Goal: Task Accomplishment & Management: Use online tool/utility

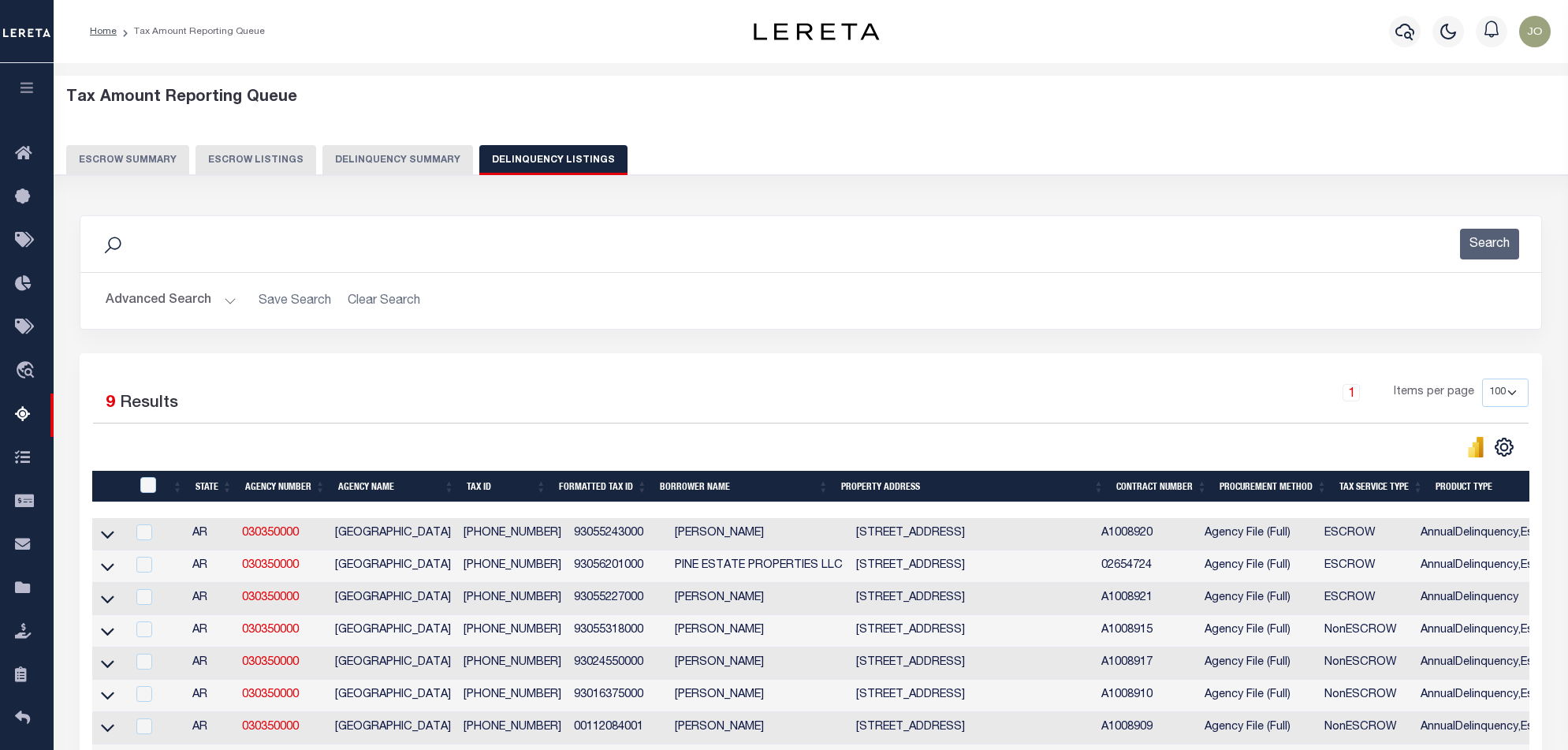
select select "100"
click at [403, 152] on button "Delinquency Summary" at bounding box center [398, 160] width 151 height 30
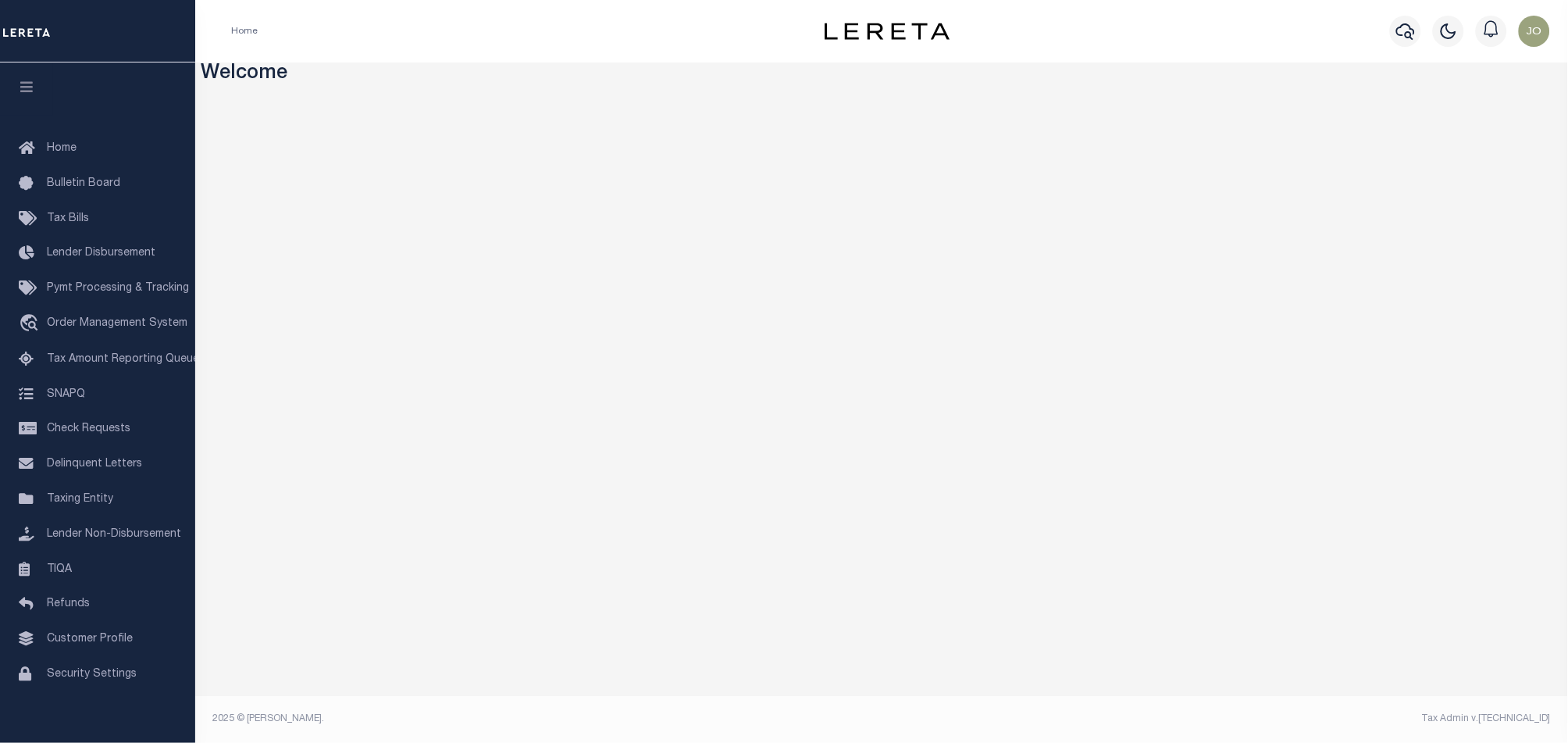
click at [1023, 77] on h3 "Welcome" at bounding box center [882, 74] width 1361 height 24
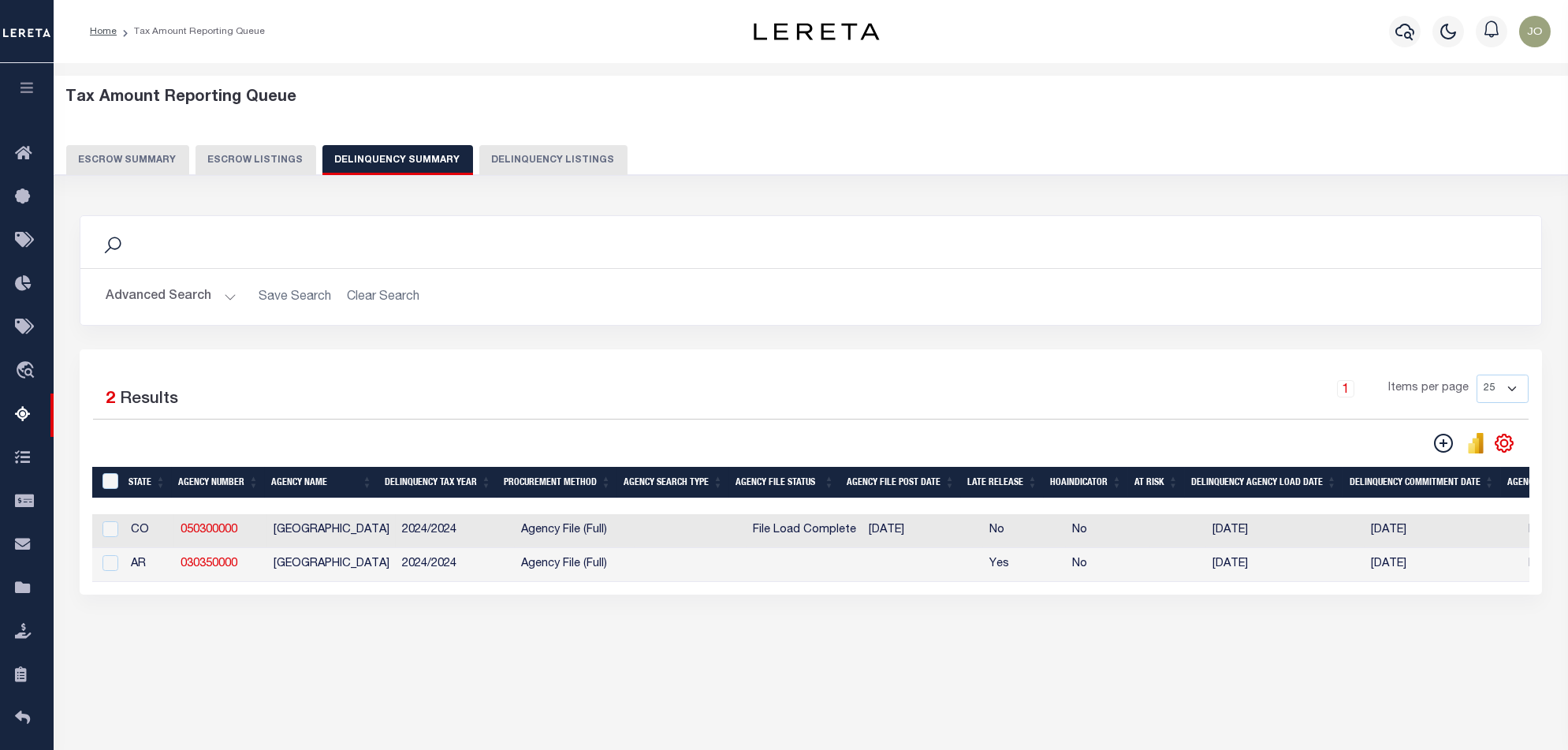
click at [411, 153] on button "Delinquency Summary" at bounding box center [398, 160] width 151 height 30
click at [103, 29] on link "Home" at bounding box center [103, 31] width 27 height 10
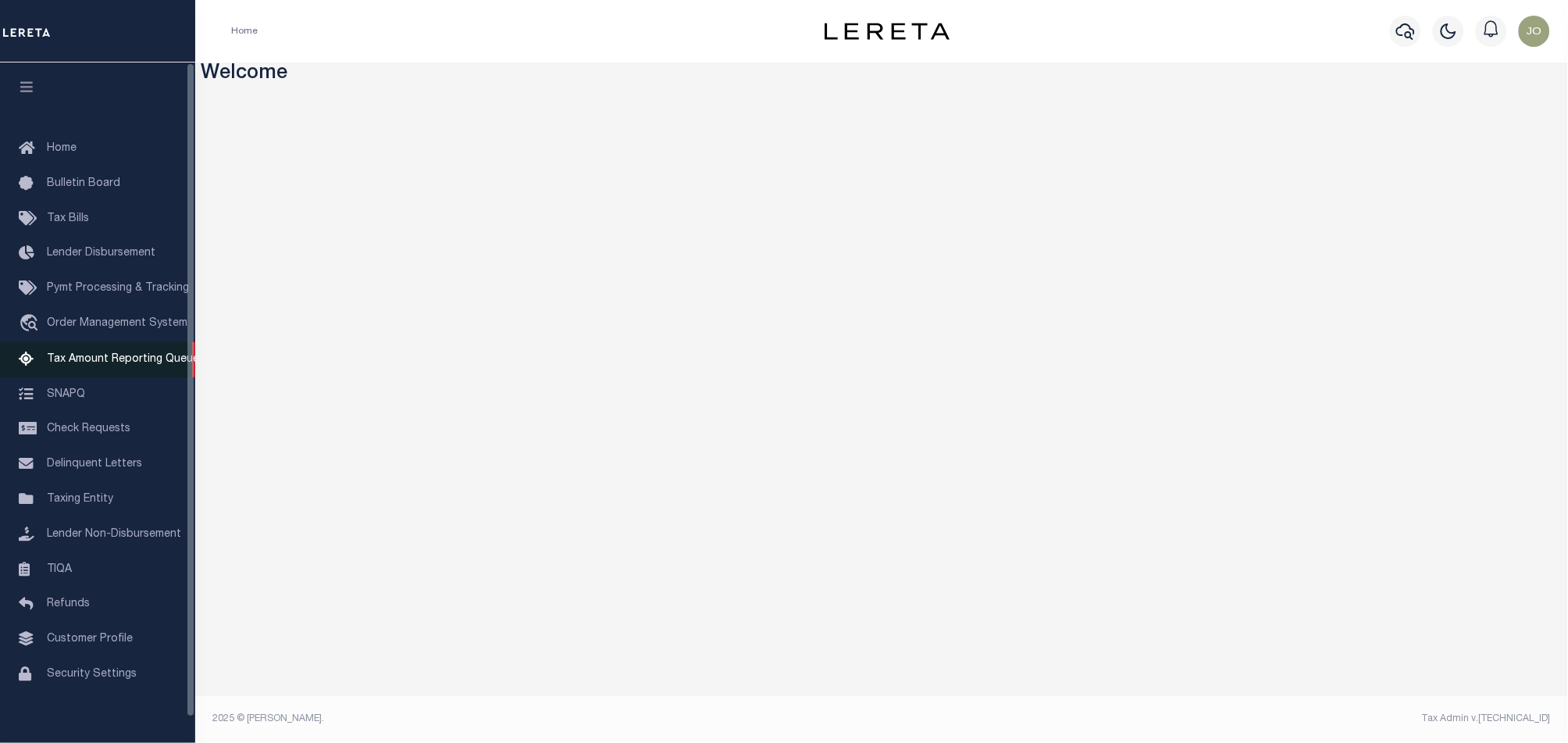
click at [100, 364] on span "Tax Amount Reporting Queue" at bounding box center [123, 359] width 152 height 11
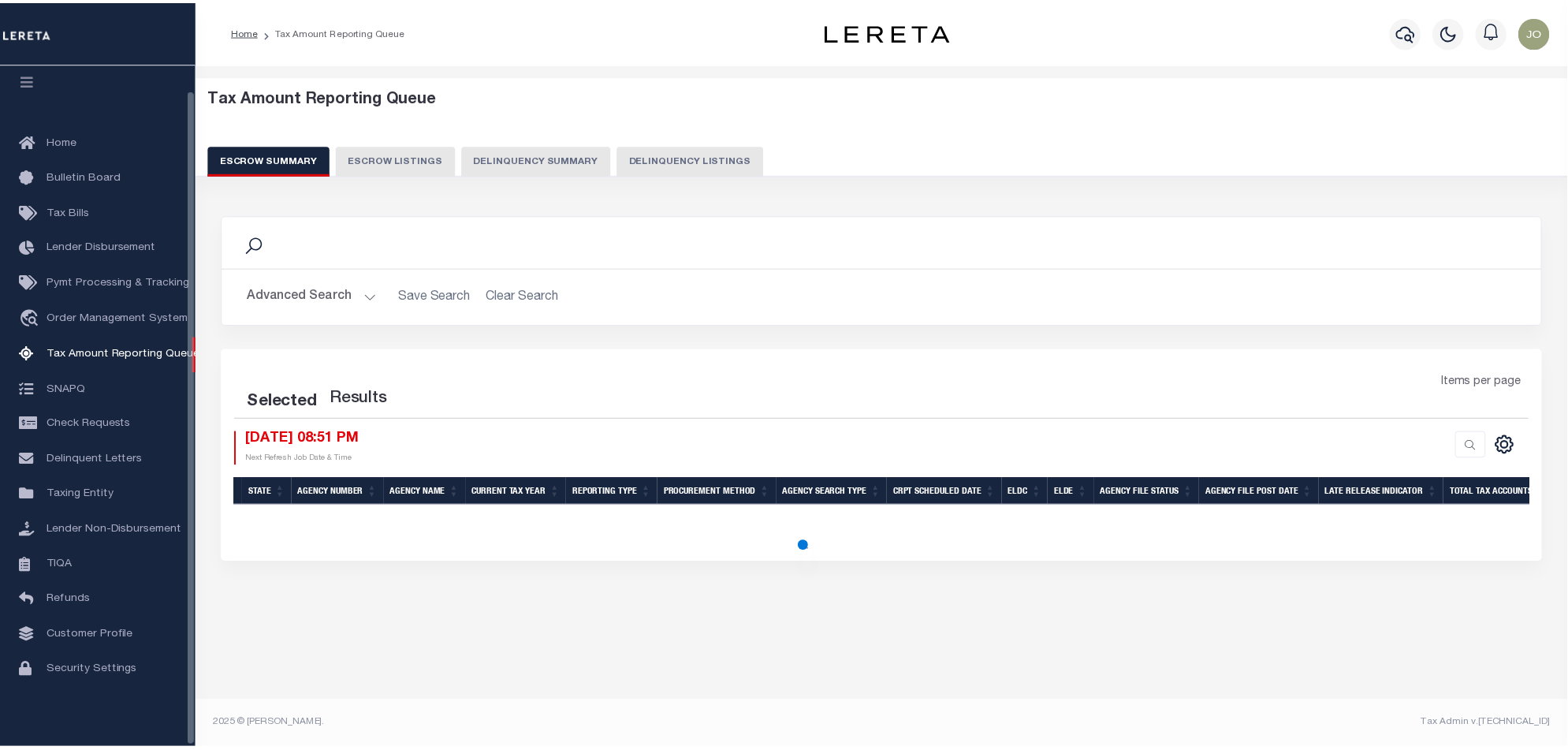
scroll to position [26, 0]
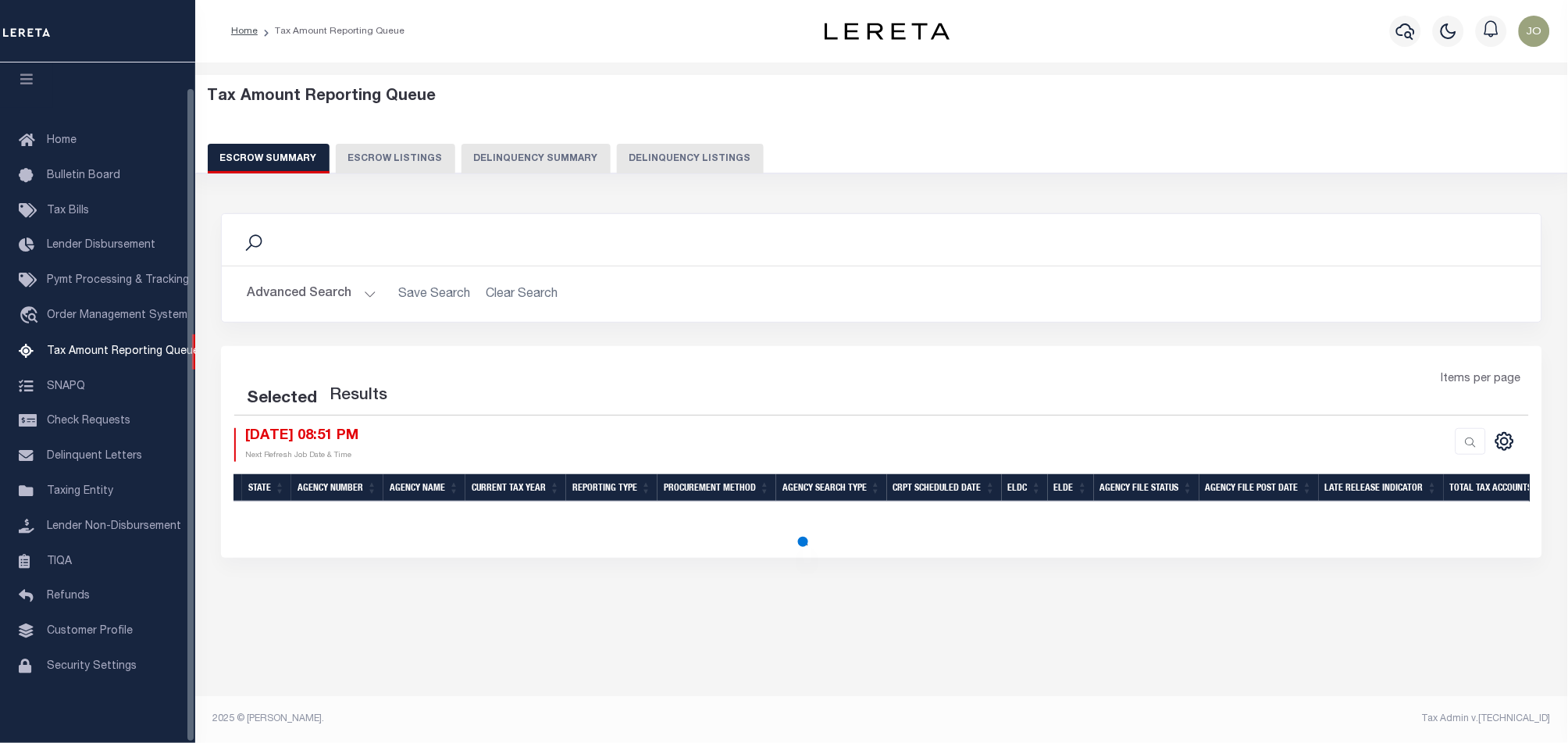
select select "100"
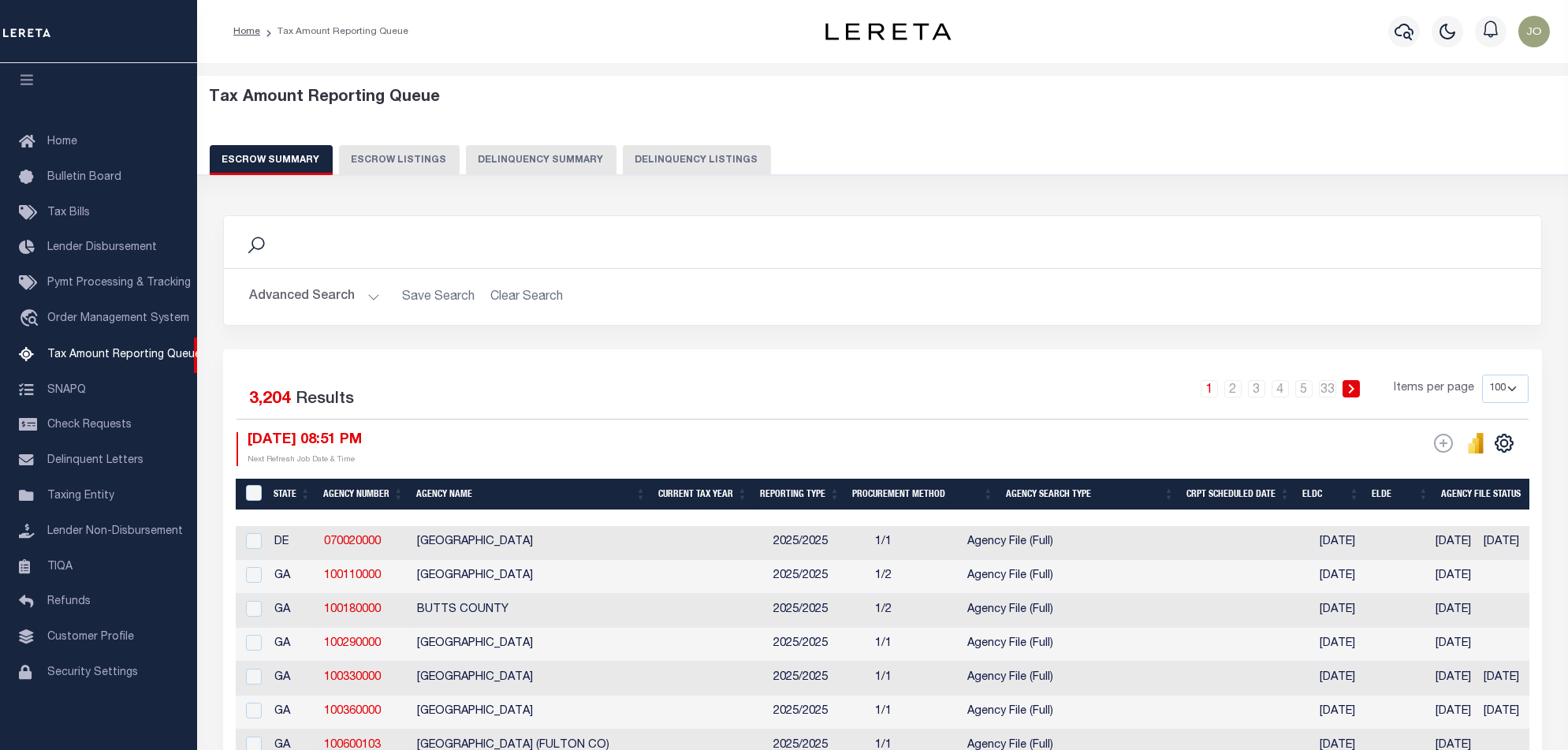
click at [563, 170] on button "Delinquency Summary" at bounding box center [541, 160] width 151 height 30
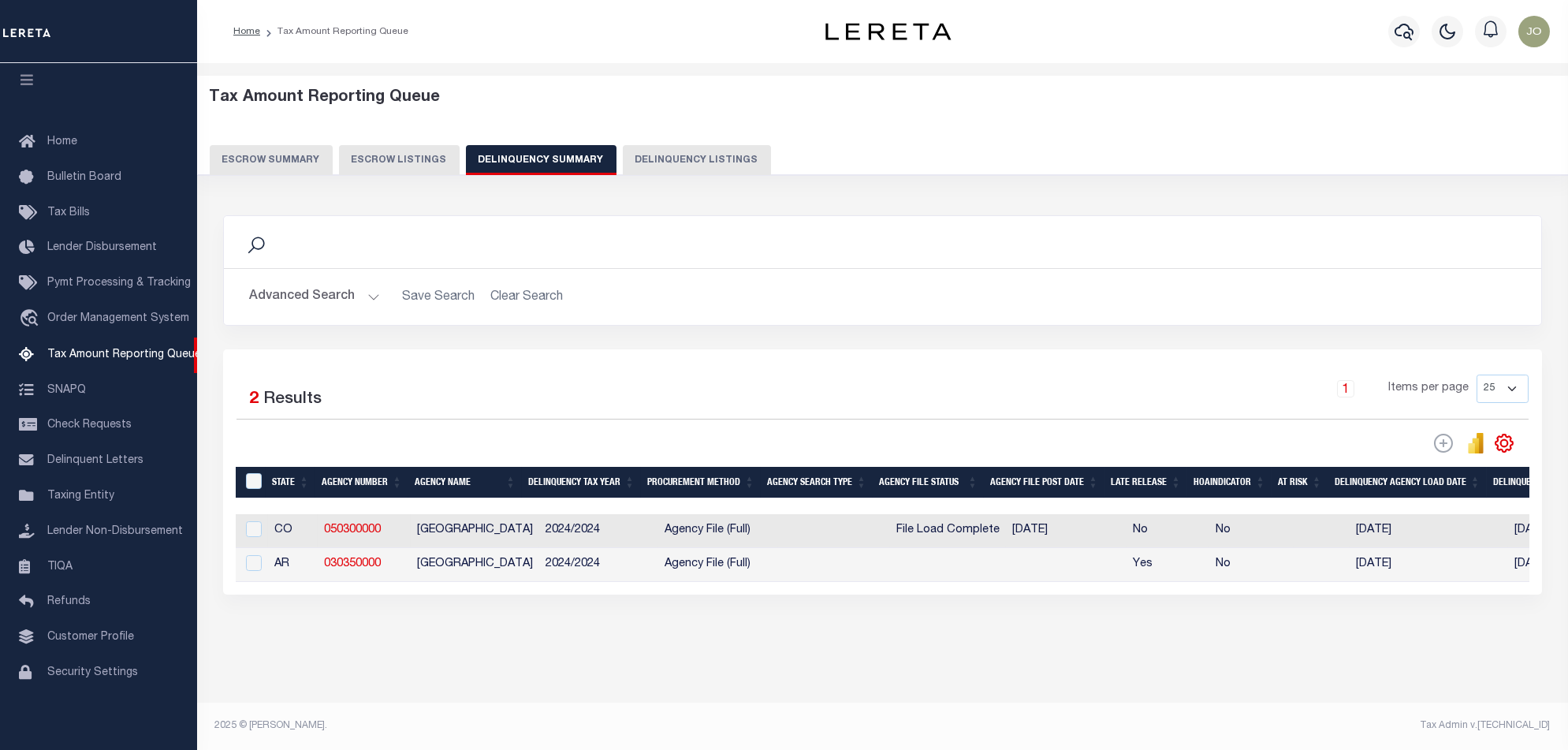
drag, startPoint x: 655, startPoint y: 601, endPoint x: 971, endPoint y: 596, distance: 316.0
click at [971, 595] on div "Selected 2 Results 1 Items per page 25 100 200 500 1000" at bounding box center [883, 471] width 1320 height 245
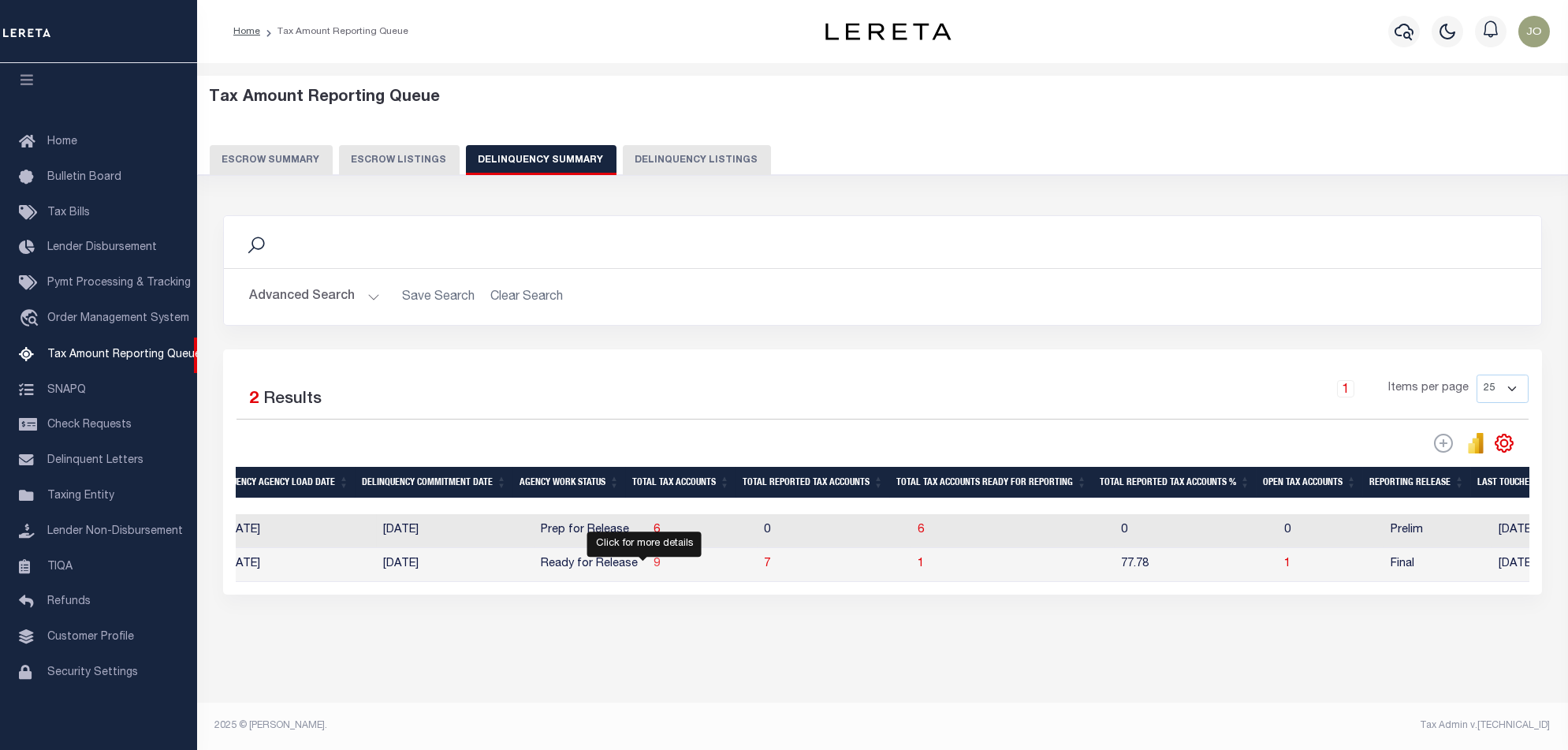
click at [654, 568] on span "9" at bounding box center [657, 563] width 6 height 11
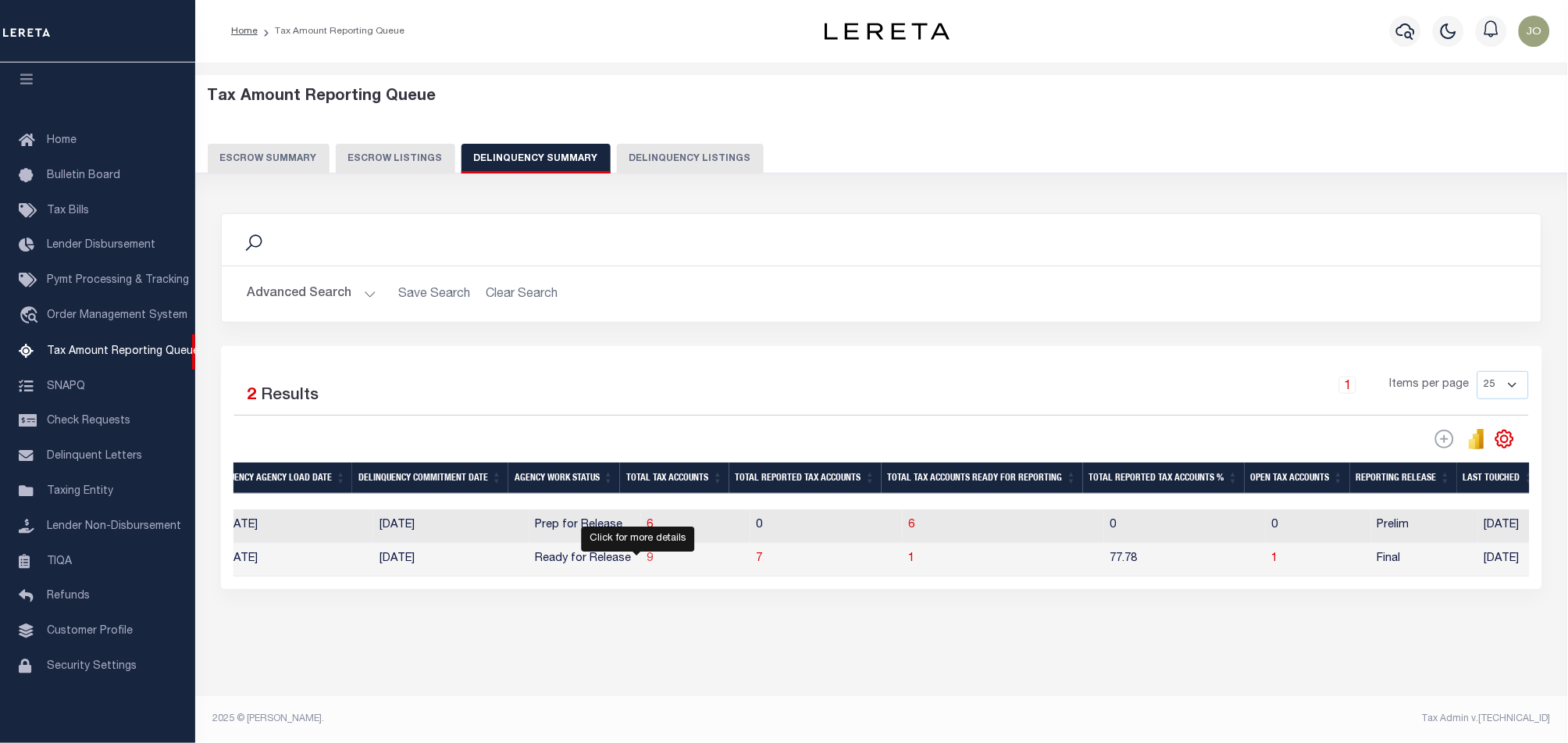
select select "100"
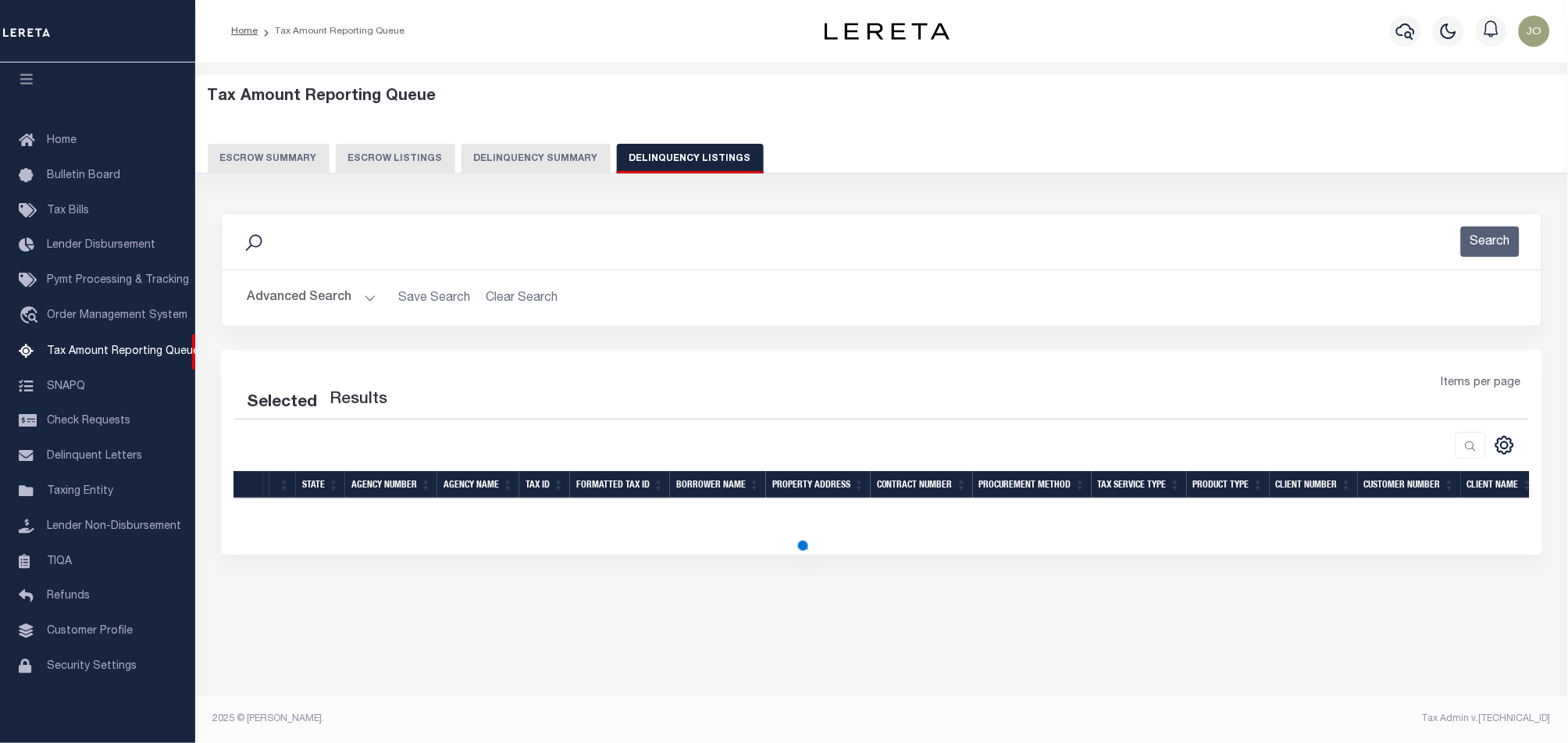
select select "100"
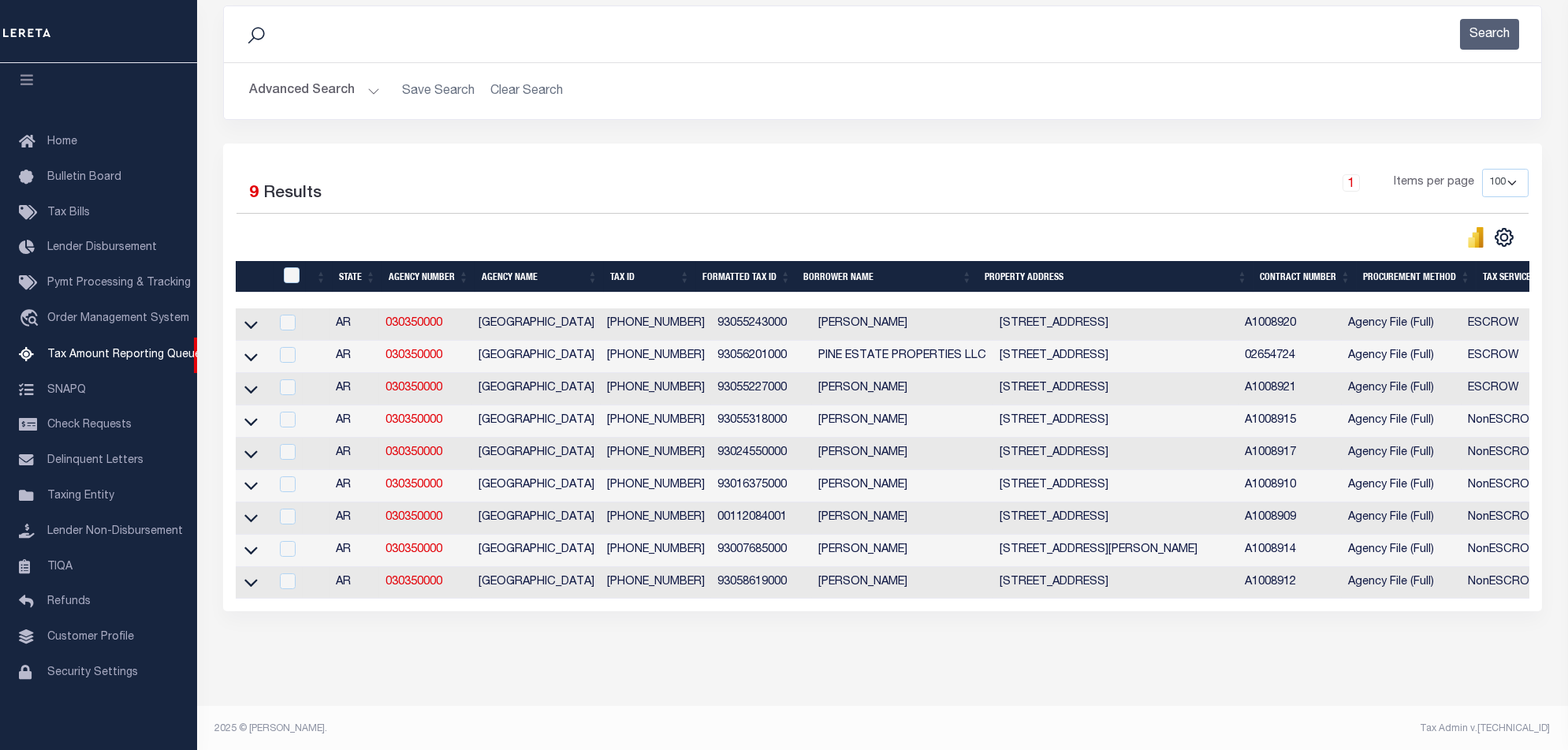
scroll to position [0, 0]
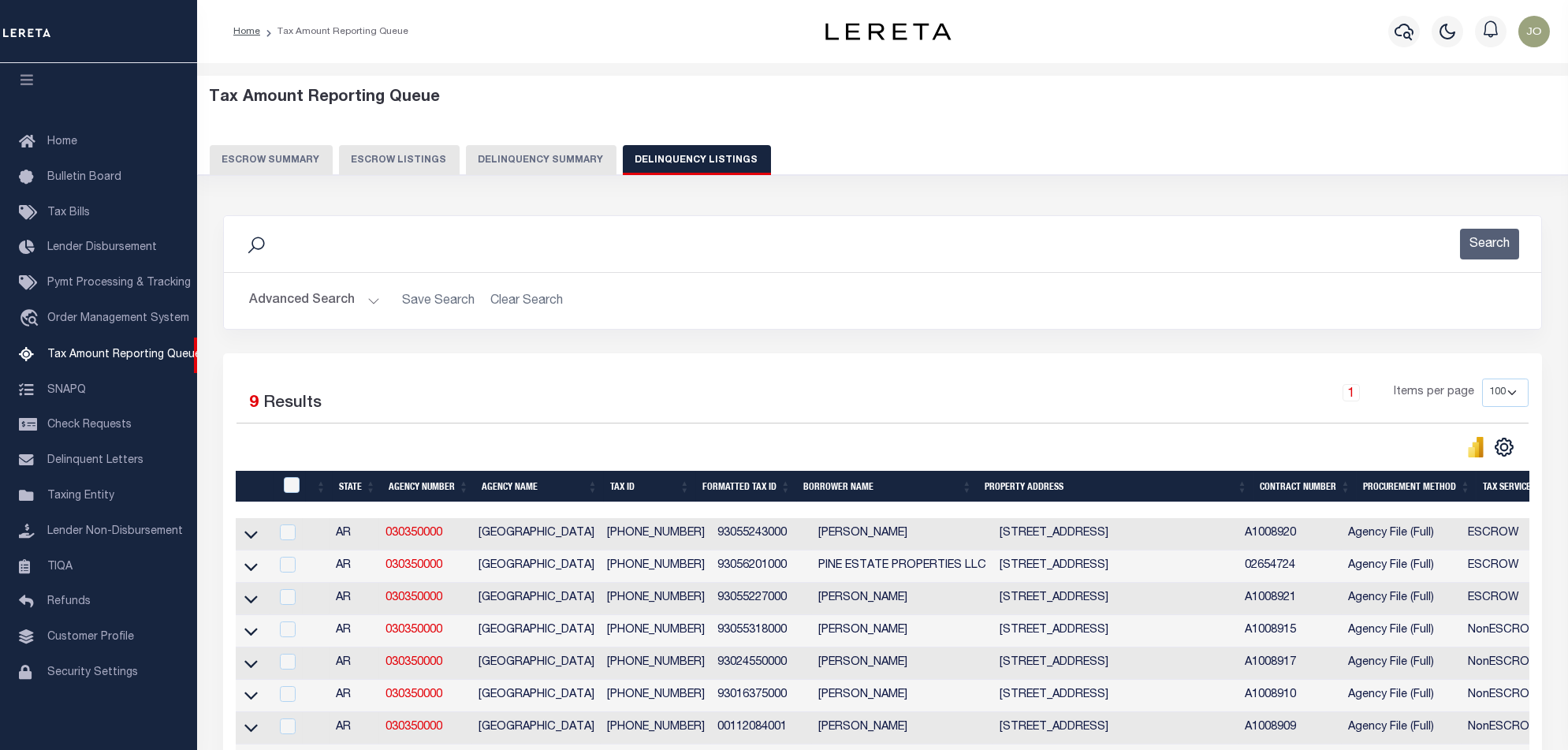
click at [562, 160] on button "Delinquency Summary" at bounding box center [541, 160] width 151 height 30
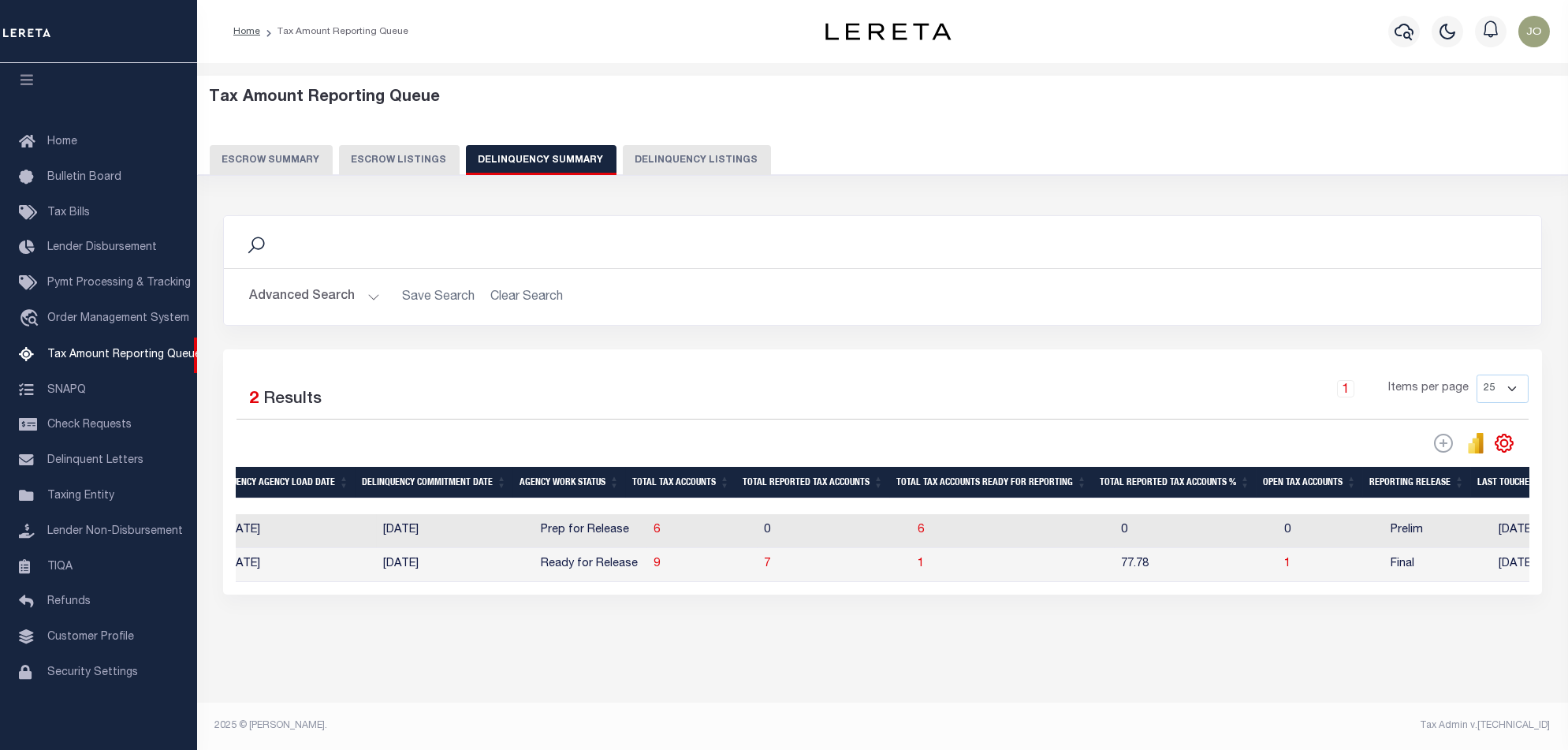
click at [347, 298] on button "Advanced Search" at bounding box center [315, 297] width 131 height 31
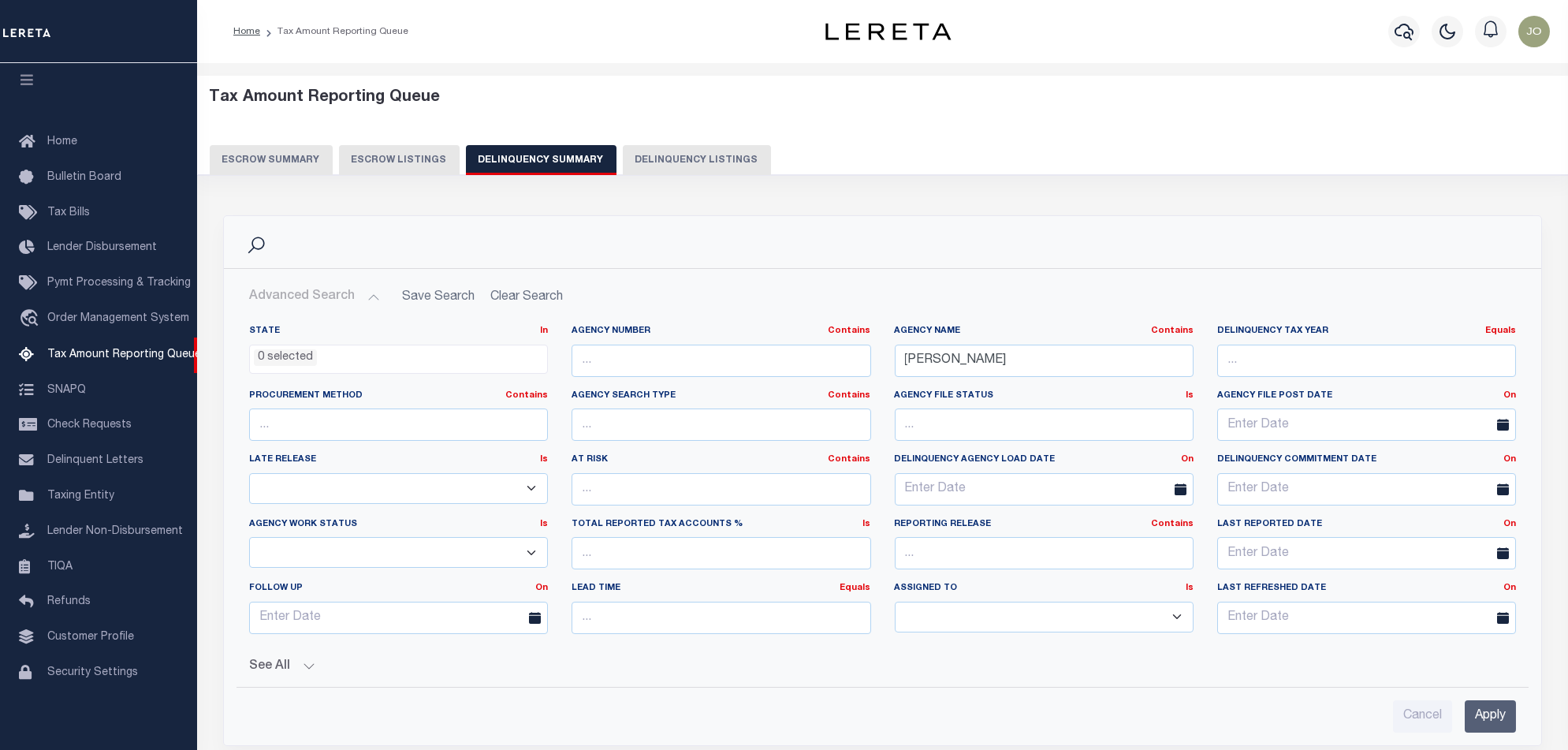
click at [531, 255] on div "Search" at bounding box center [883, 242] width 1293 height 27
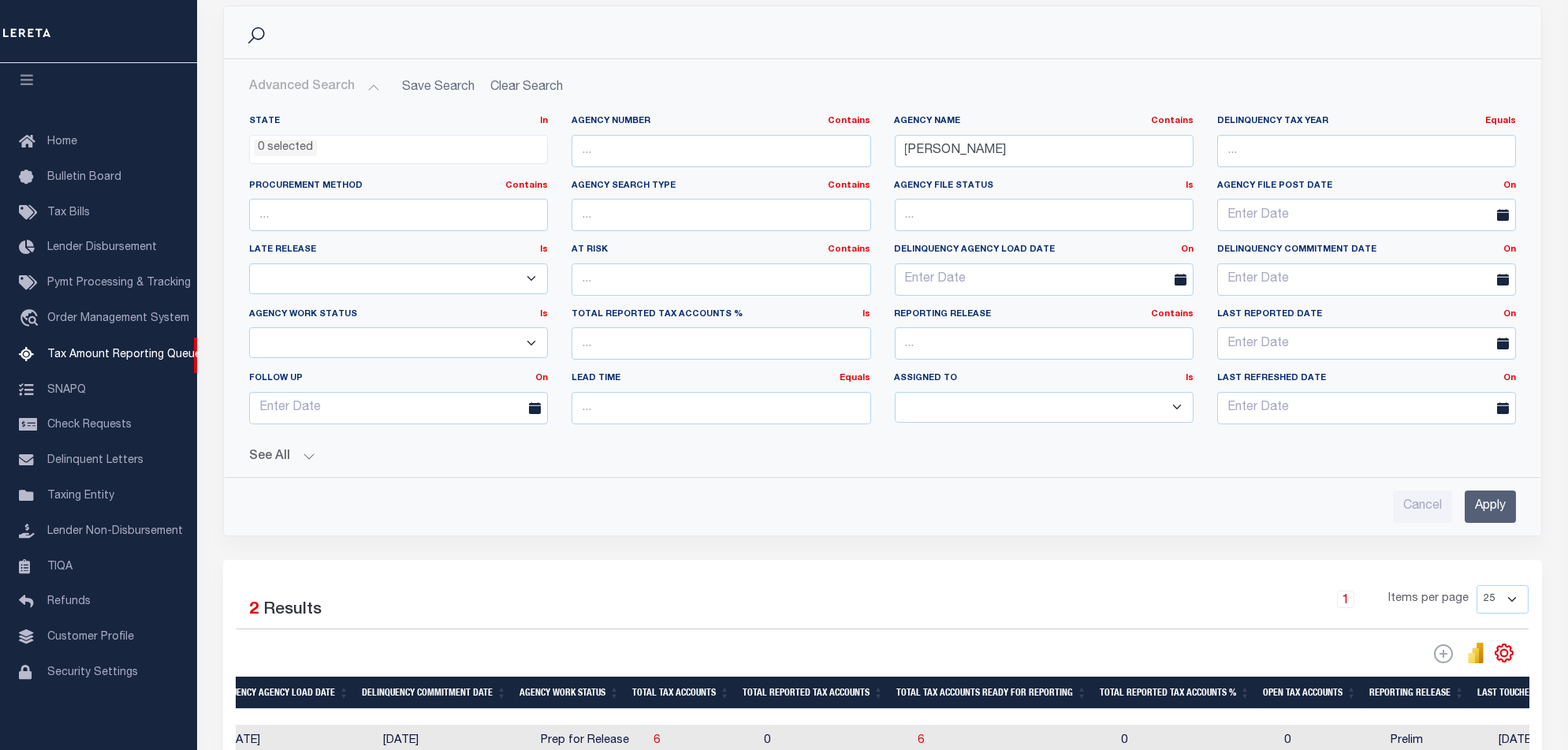
scroll to position [421, 0]
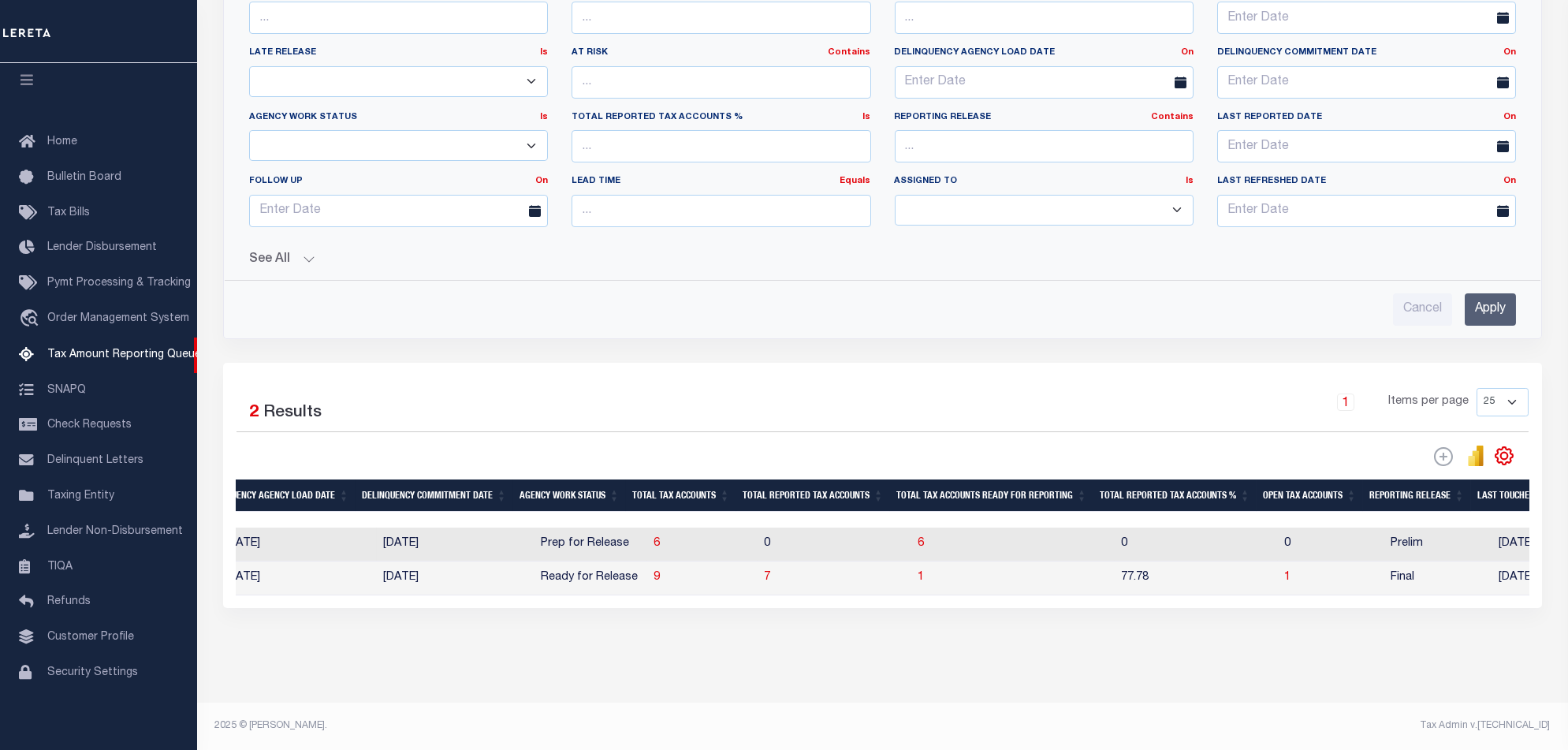
click at [777, 587] on div "State Agency Number Agency Name Delinquency Tax Year Procurement Method Agency …" at bounding box center [883, 562] width 1294 height 68
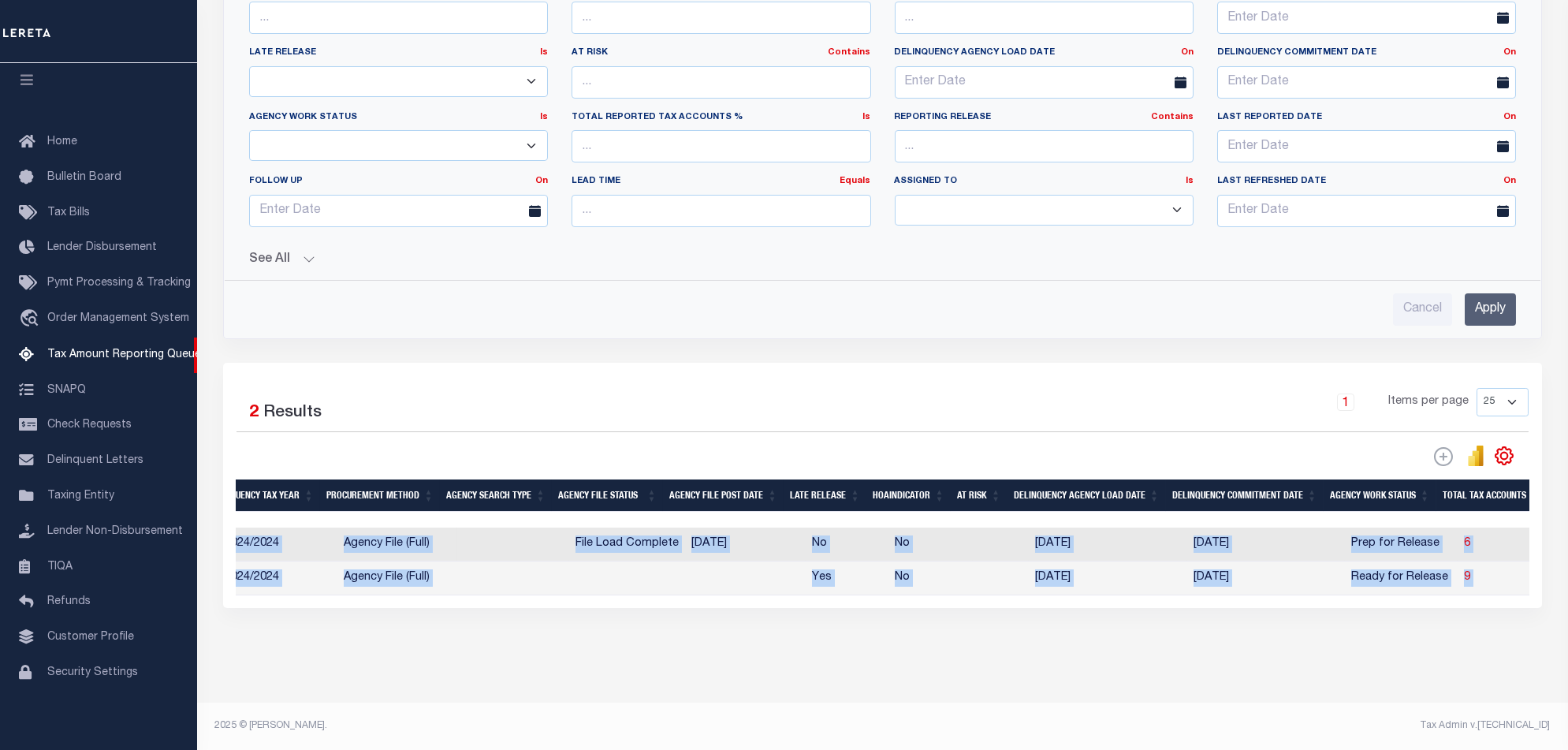
scroll to position [0, 0]
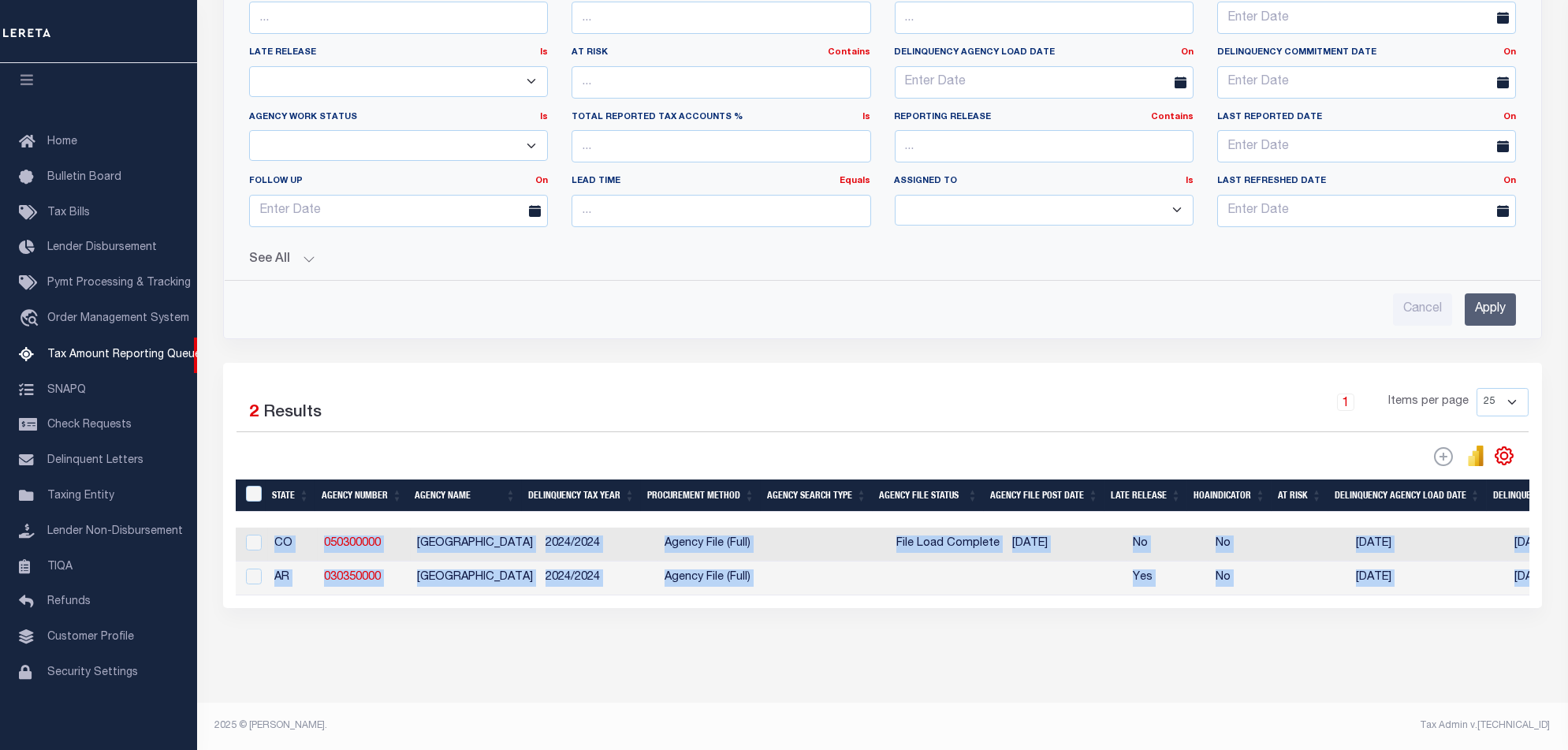
click at [315, 655] on div "Data sync process is currently running, you may face some response delays. Sear…" at bounding box center [883, 224] width 1340 height 863
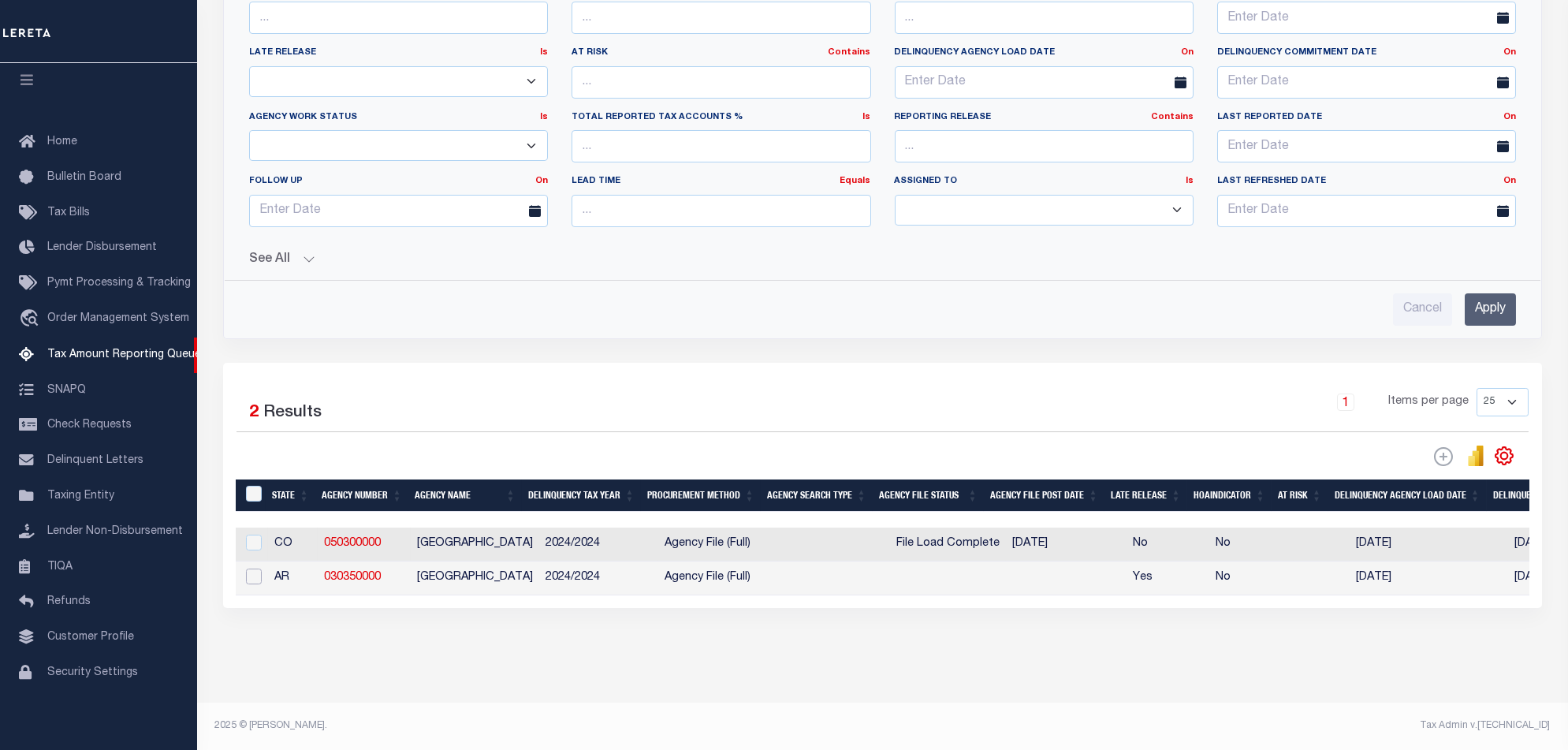
click at [246, 569] on input "checkbox" at bounding box center [254, 577] width 16 height 16
checkbox input "true"
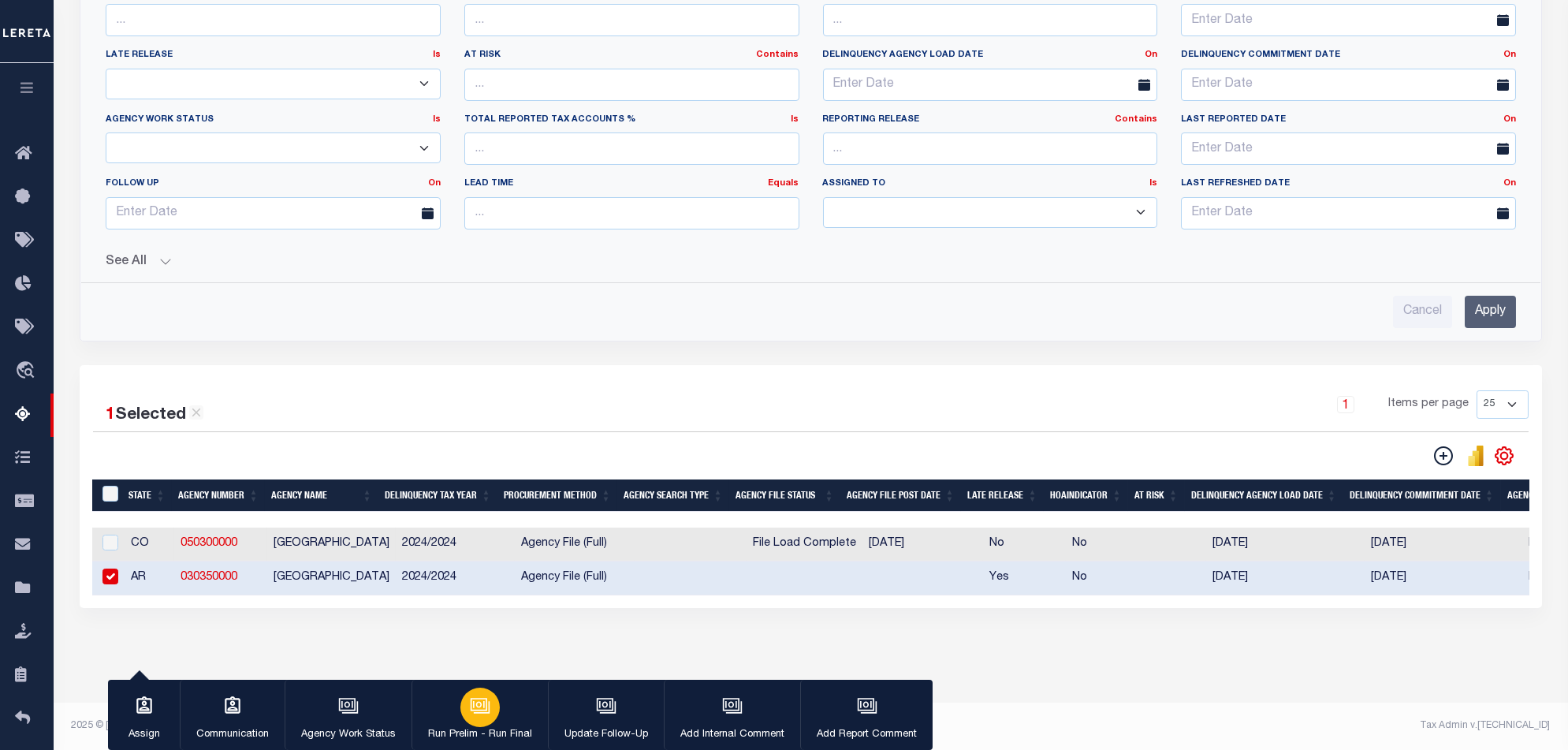
click at [475, 715] on icon "button" at bounding box center [480, 705] width 21 height 21
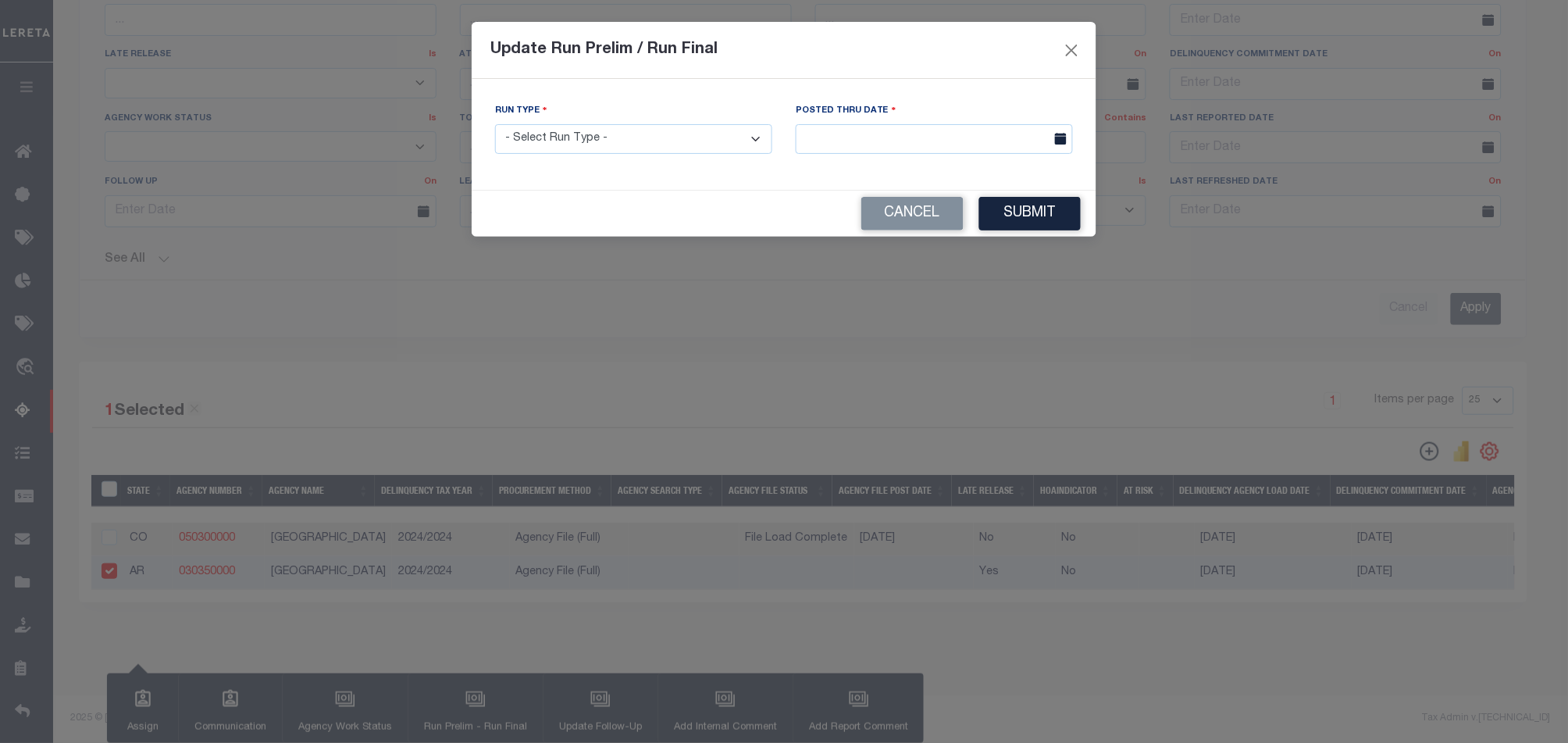
click at [702, 148] on select "- Select Run Type - Prelim Run Final Run" at bounding box center [633, 140] width 277 height 30
select select "F"
click at [495, 124] on select "- Select Run Type - Prelim Run Final Run" at bounding box center [633, 140] width 277 height 30
click at [938, 150] on body "Home Tax Amount Reporting Queue Profile" at bounding box center [784, 171] width 1568 height 1144
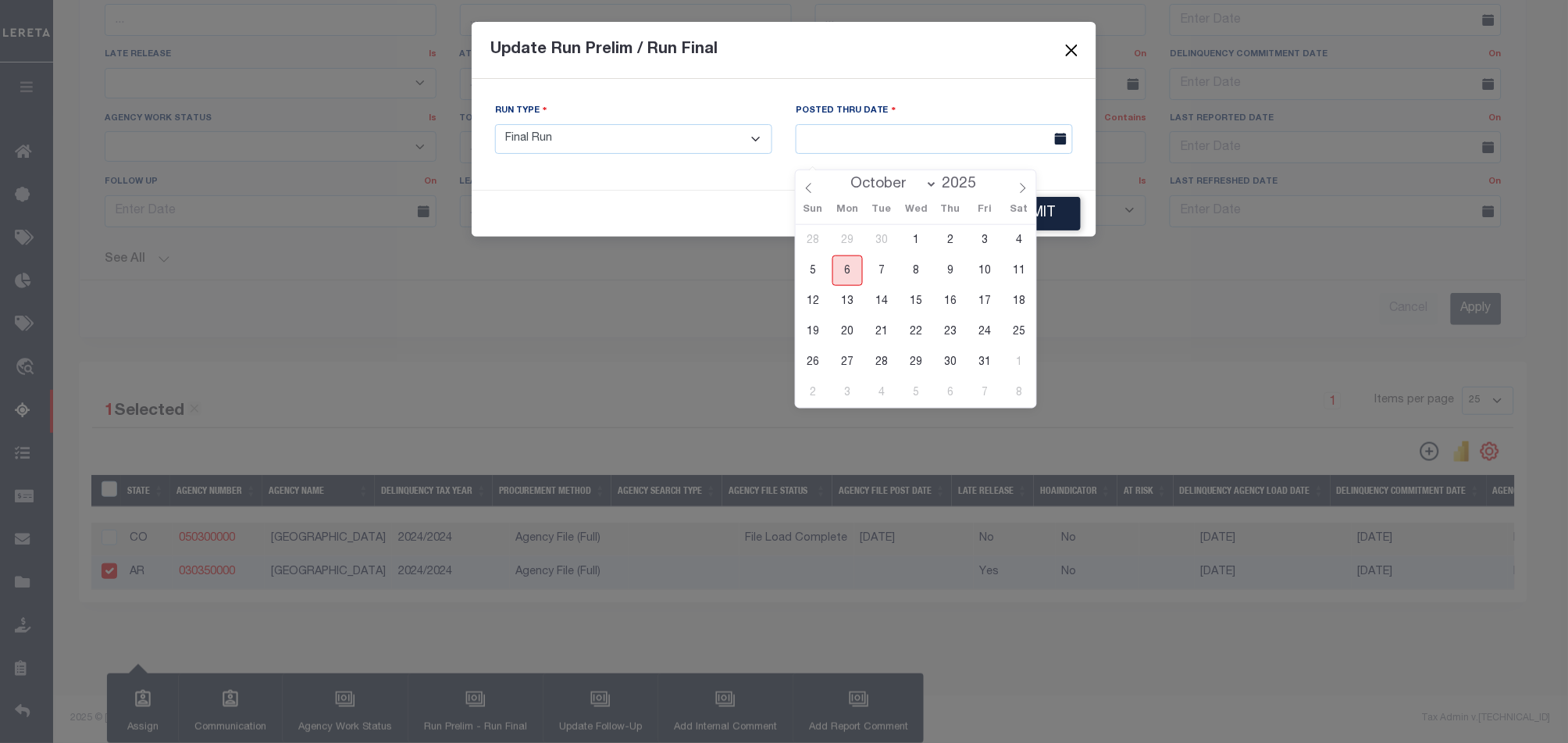
click at [845, 255] on span "6" at bounding box center [848, 270] width 30 height 30
type input "[DATE]"
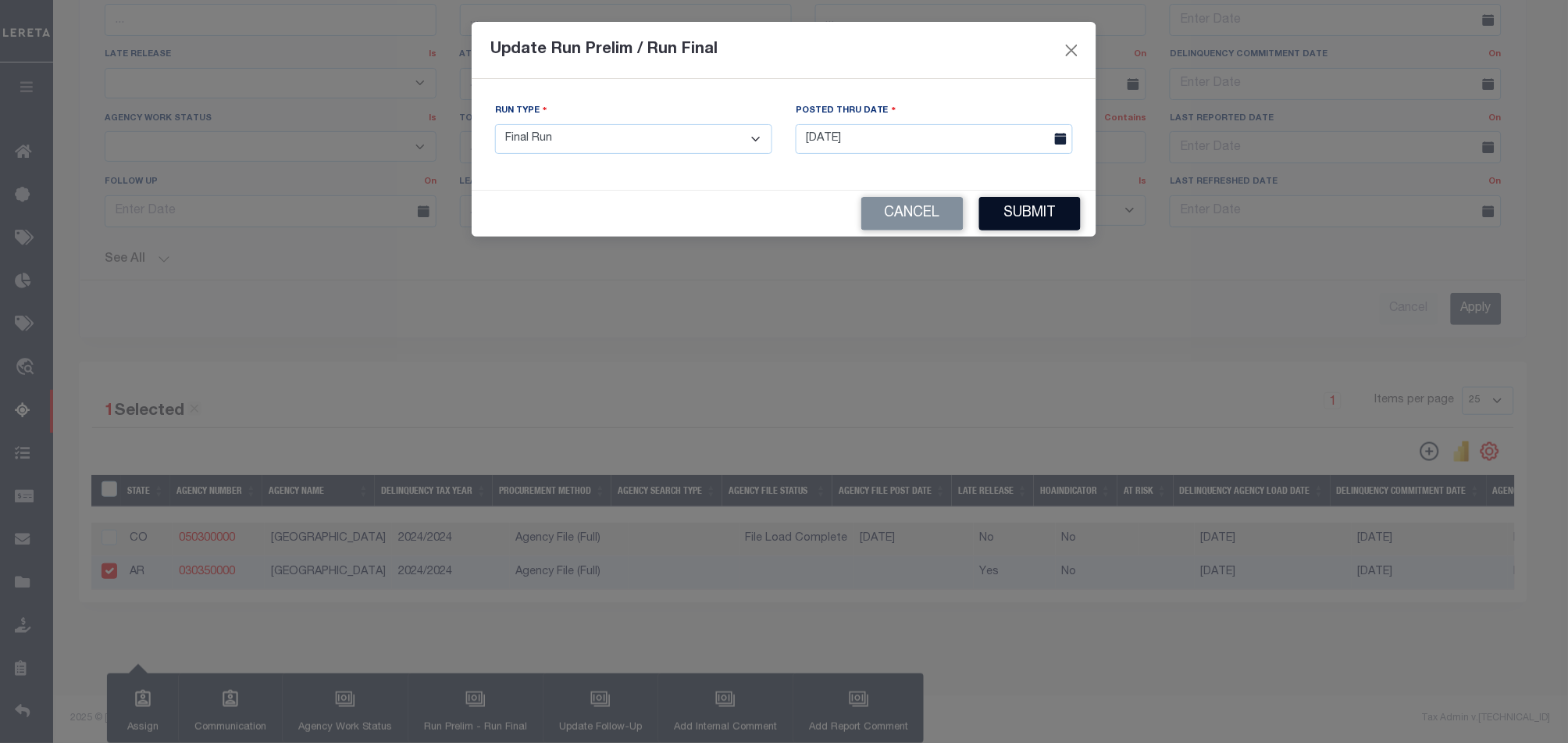
click at [1029, 220] on button "Submit" at bounding box center [1030, 214] width 101 height 34
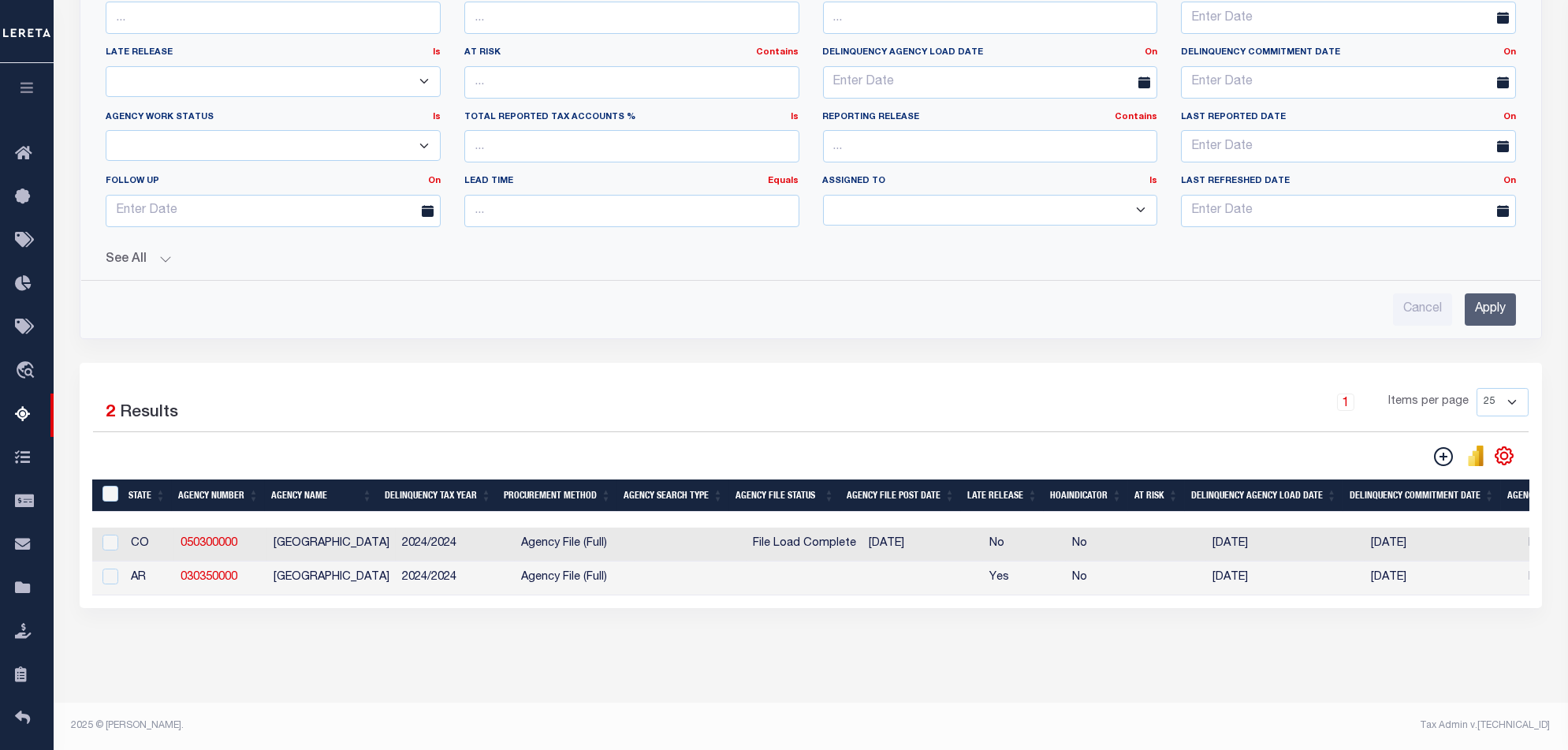
click at [888, 685] on div "Tax Amount Reporting Queue Escrow Summary Escrow Listings In" at bounding box center [811, 187] width 1505 height 1031
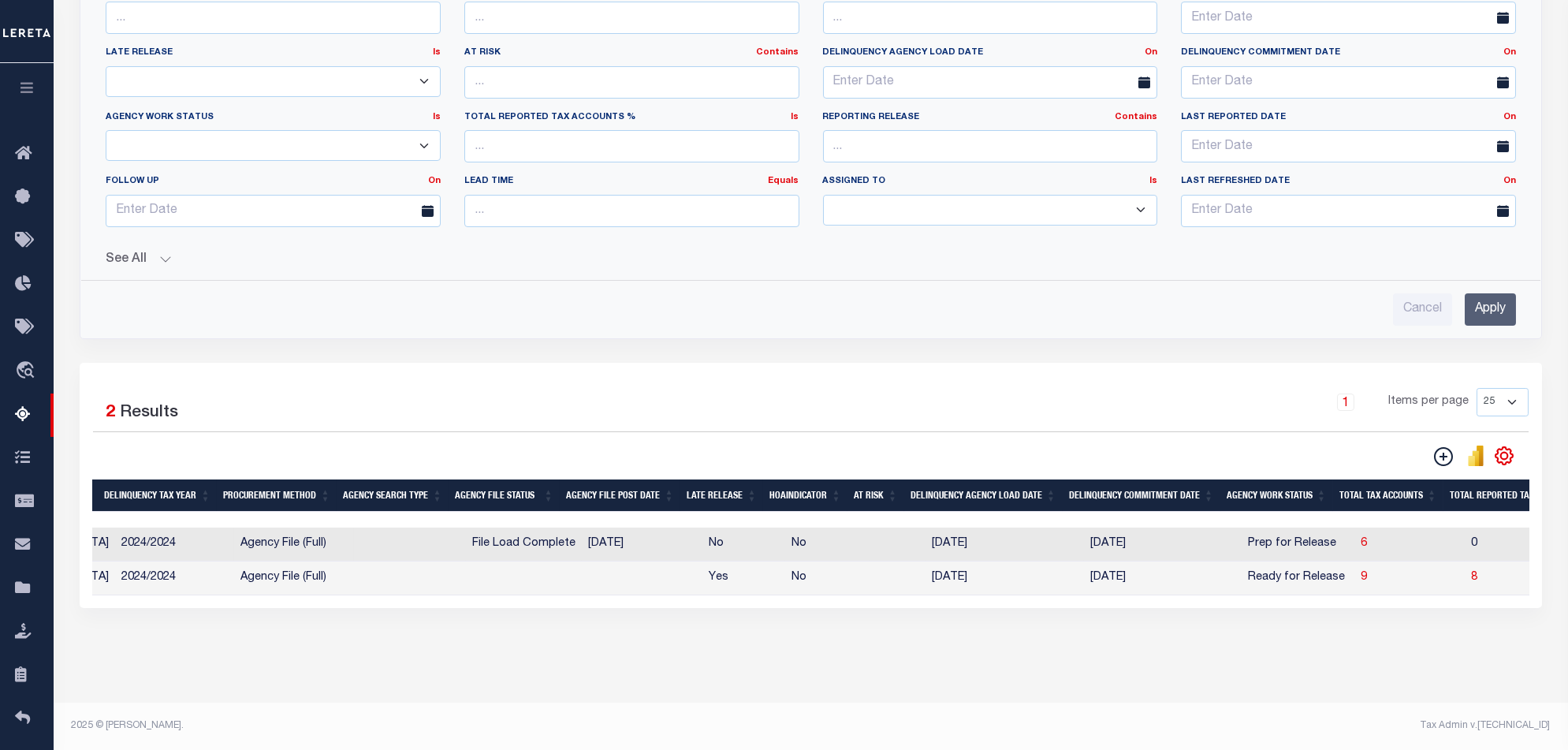
scroll to position [0, 366]
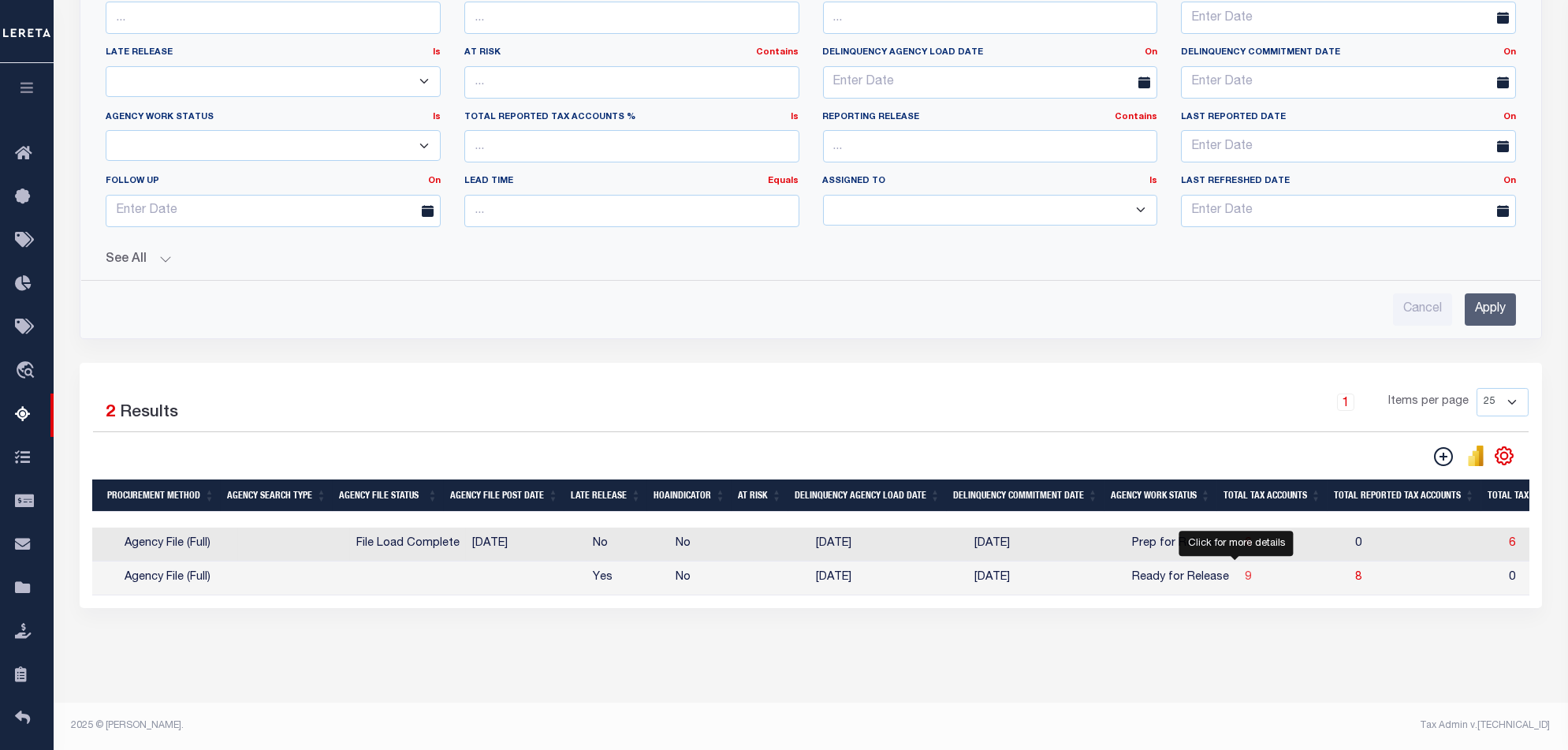
click at [1245, 571] on span "9" at bounding box center [1248, 577] width 6 height 11
select select "100"
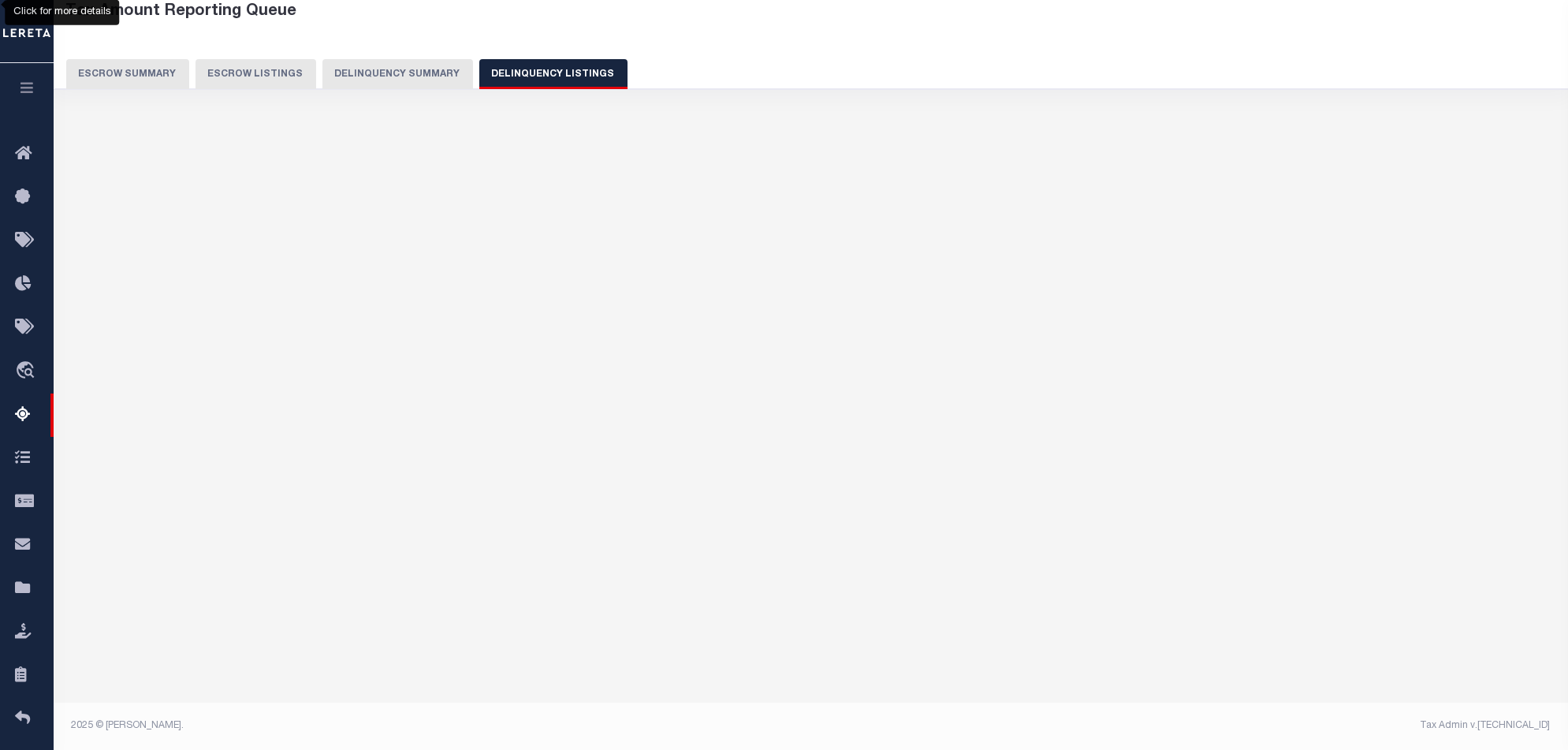
select select "100"
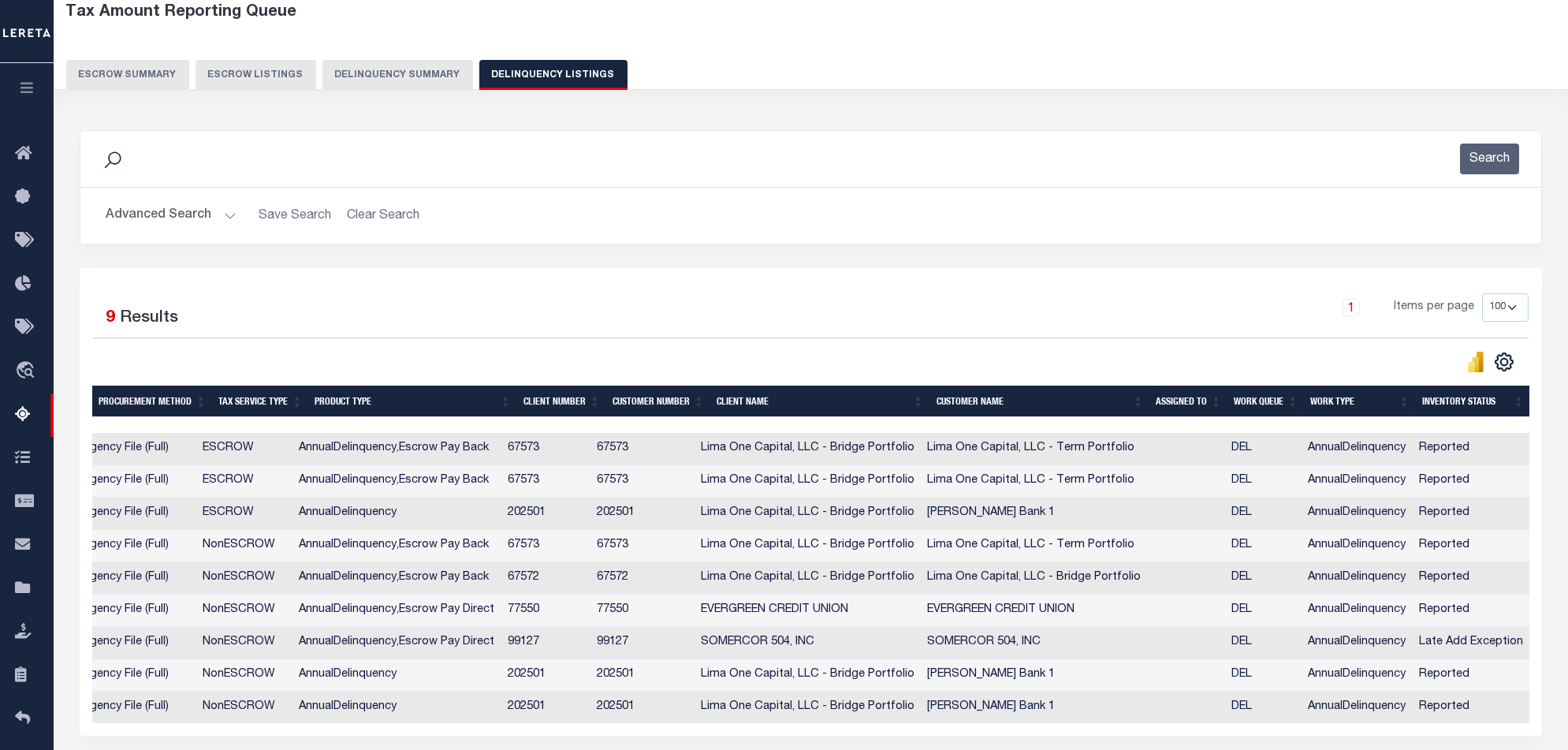
scroll to position [0, 1122]
click at [1075, 723] on div "State Agency Number Agency Name Tax ID Formatted Tax ID Borrower Name Property …" at bounding box center [811, 578] width 1437 height 290
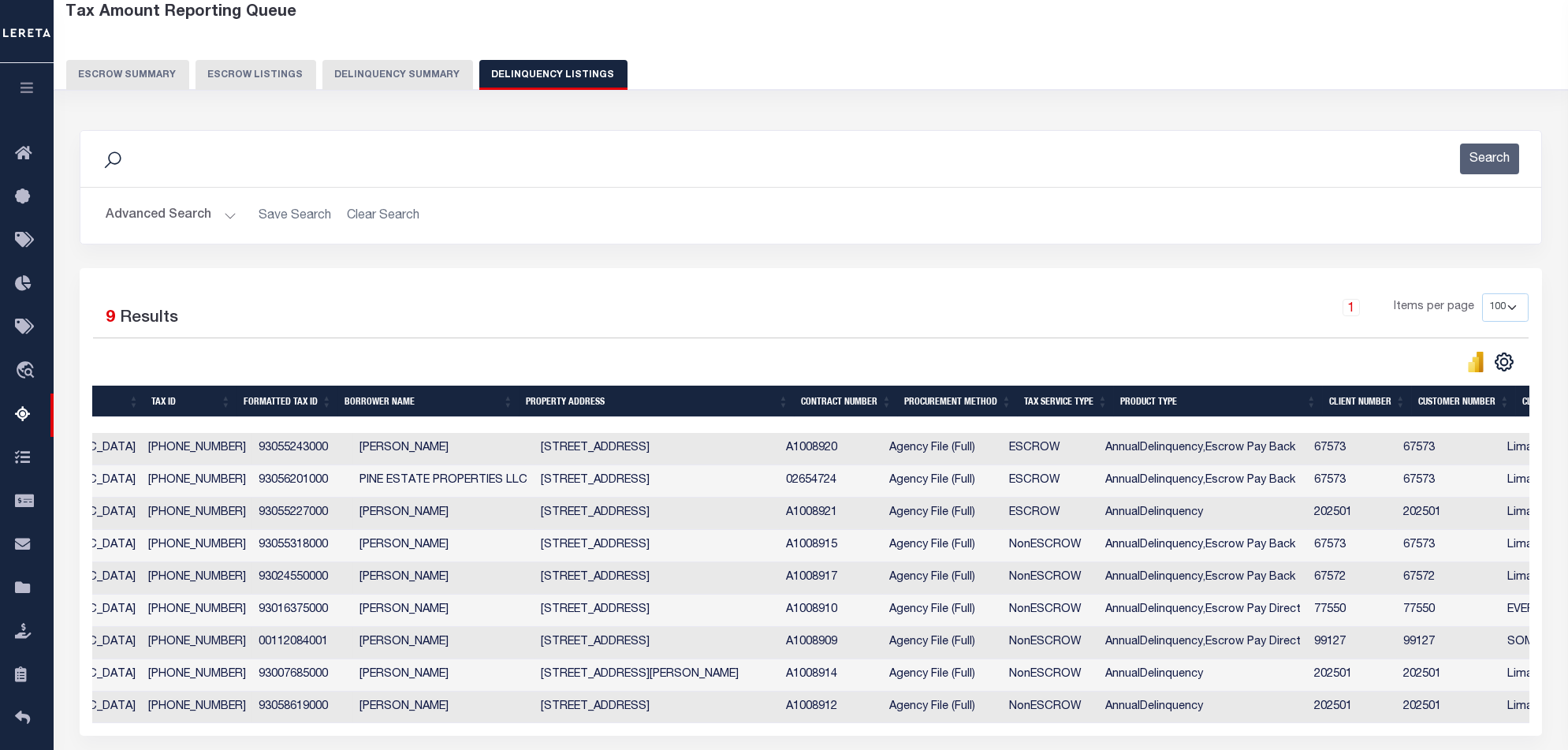
scroll to position [0, 259]
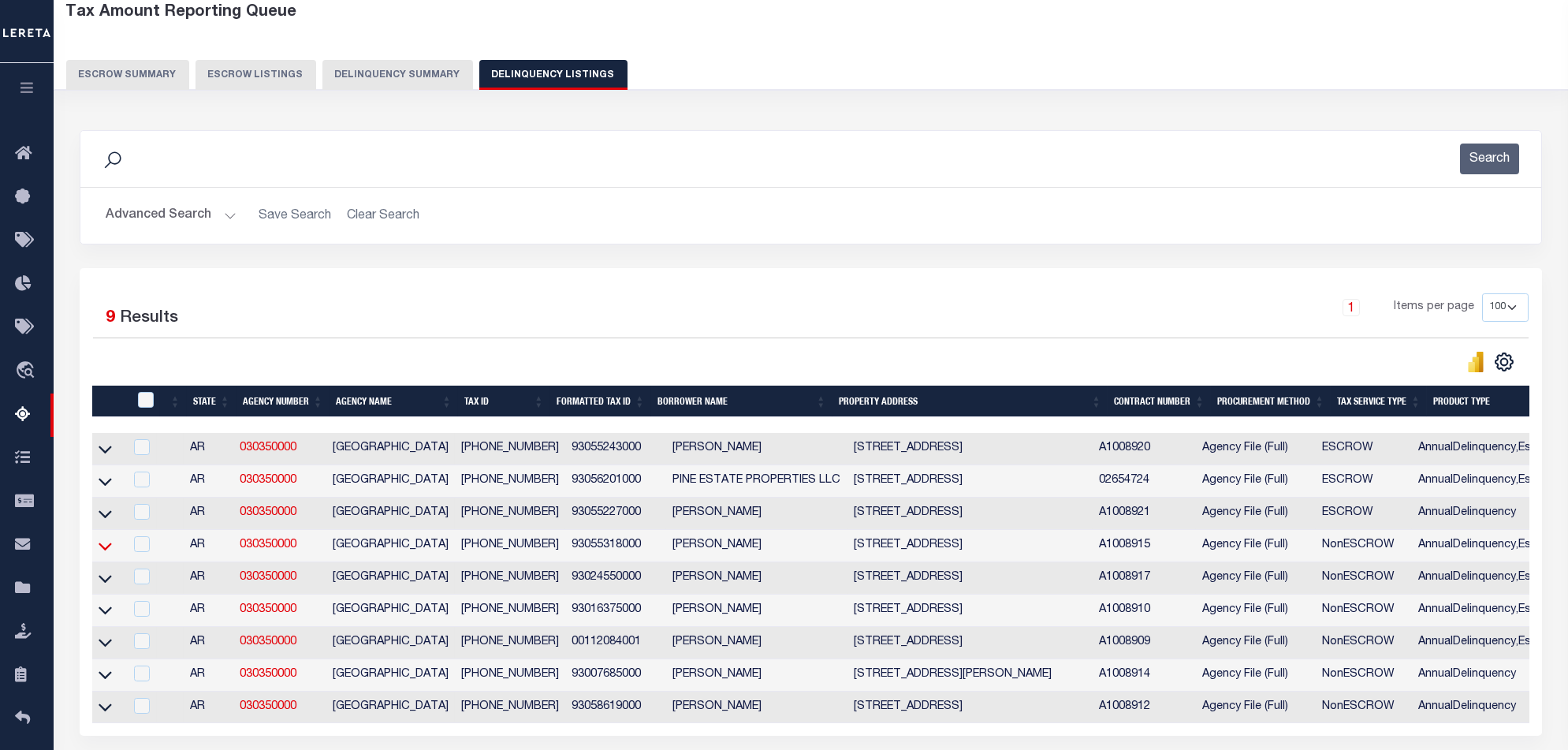
click at [109, 551] on icon at bounding box center [105, 545] width 13 height 16
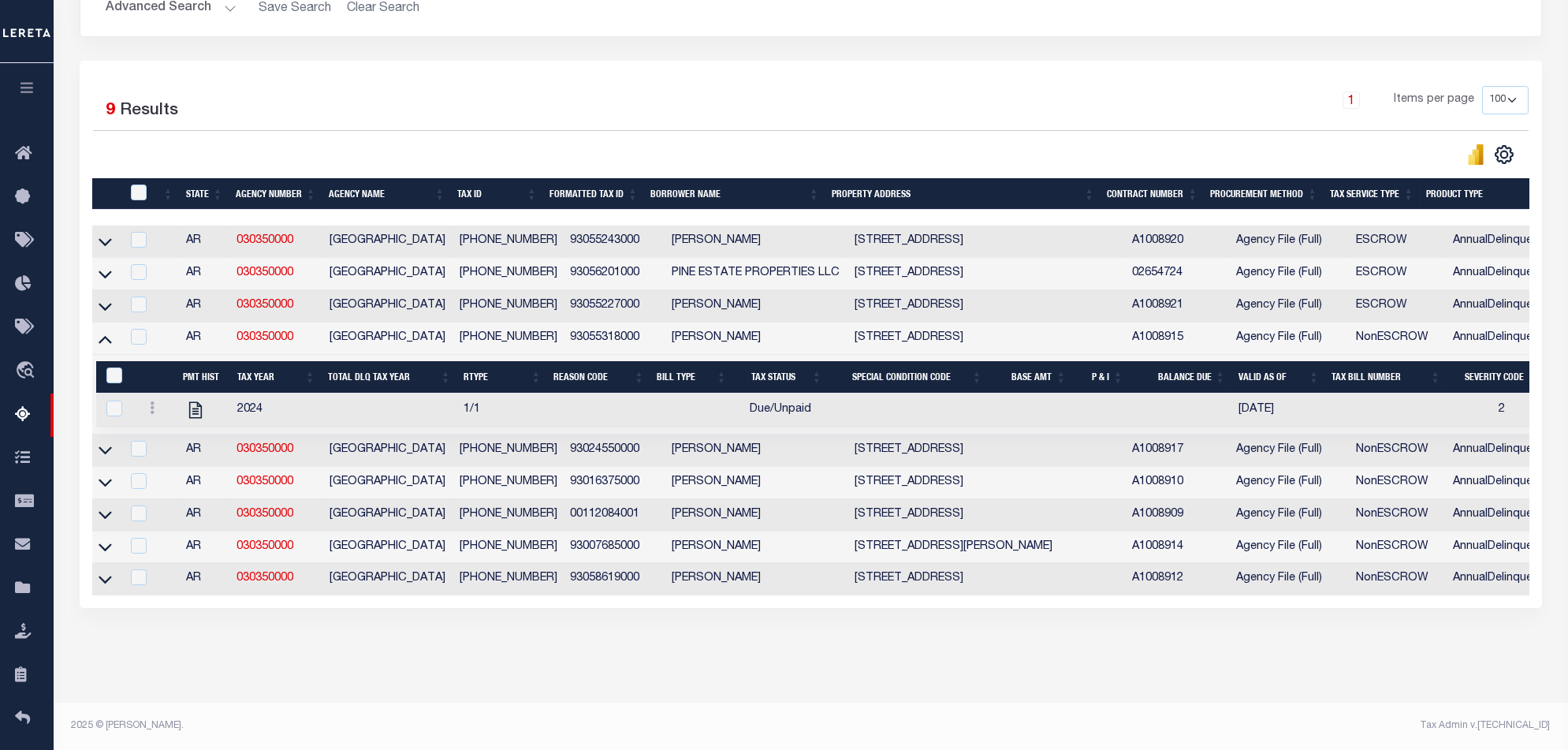
click at [897, 608] on div "Selected 9 Results 1 Items per page 10 25 50 100 500" at bounding box center [811, 335] width 1463 height 547
click at [110, 247] on icon at bounding box center [108, 241] width 13 height 16
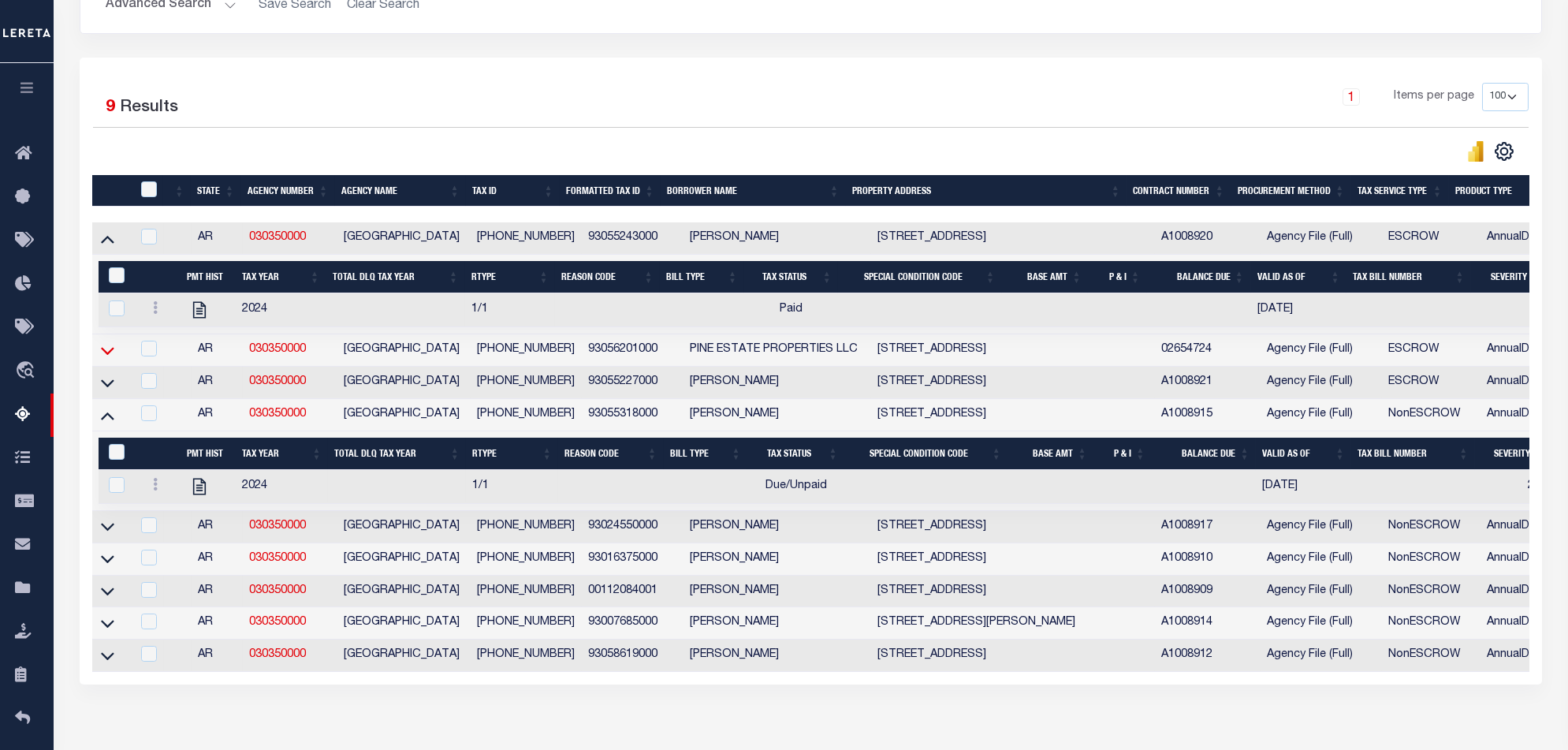
click at [107, 355] on icon at bounding box center [108, 351] width 13 height 8
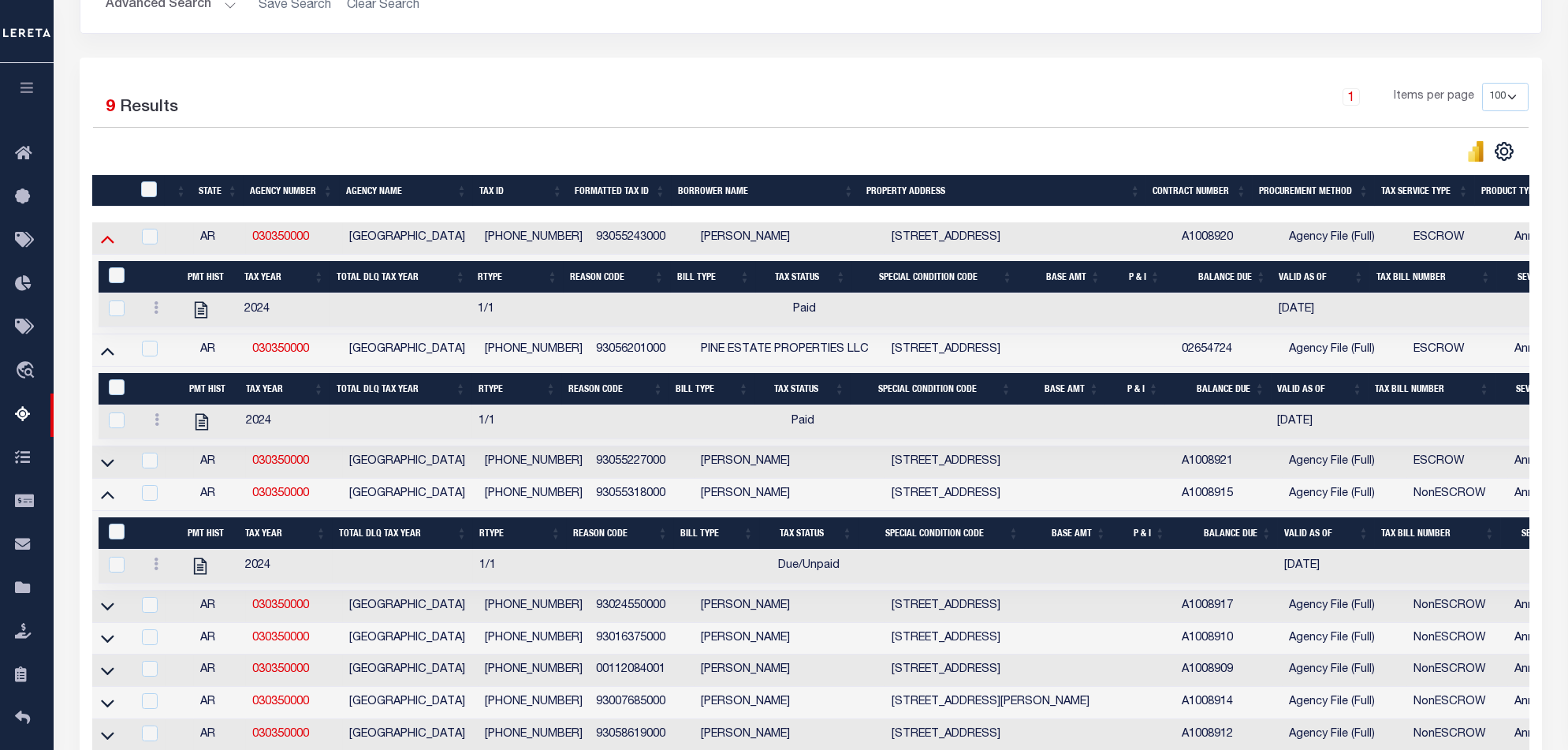
click at [107, 246] on icon at bounding box center [108, 239] width 13 height 16
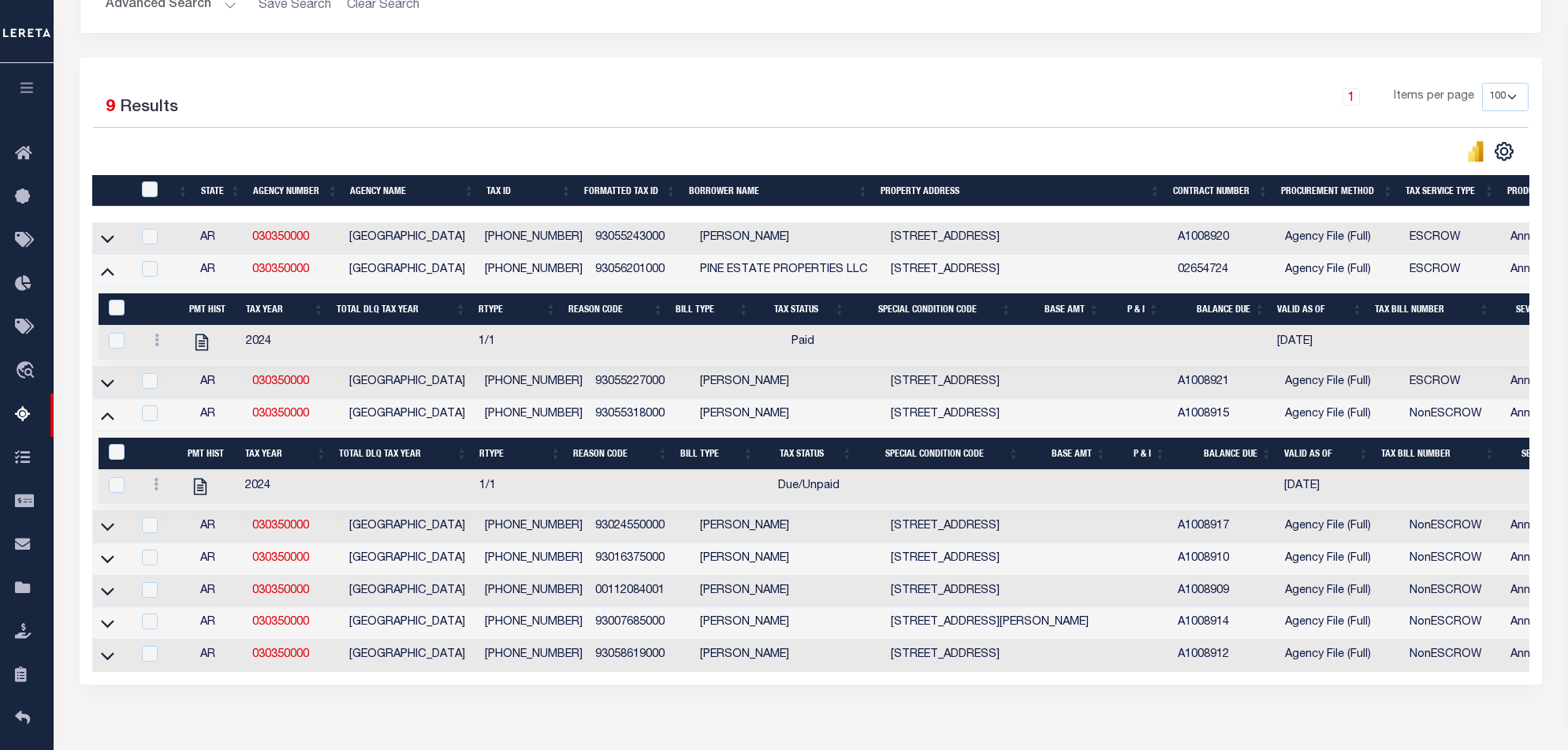
click at [804, 685] on div "Selected 9 Results 1 Items per page 10 25 50 100 500" at bounding box center [811, 371] width 1463 height 627
click at [108, 271] on icon at bounding box center [108, 271] width 13 height 16
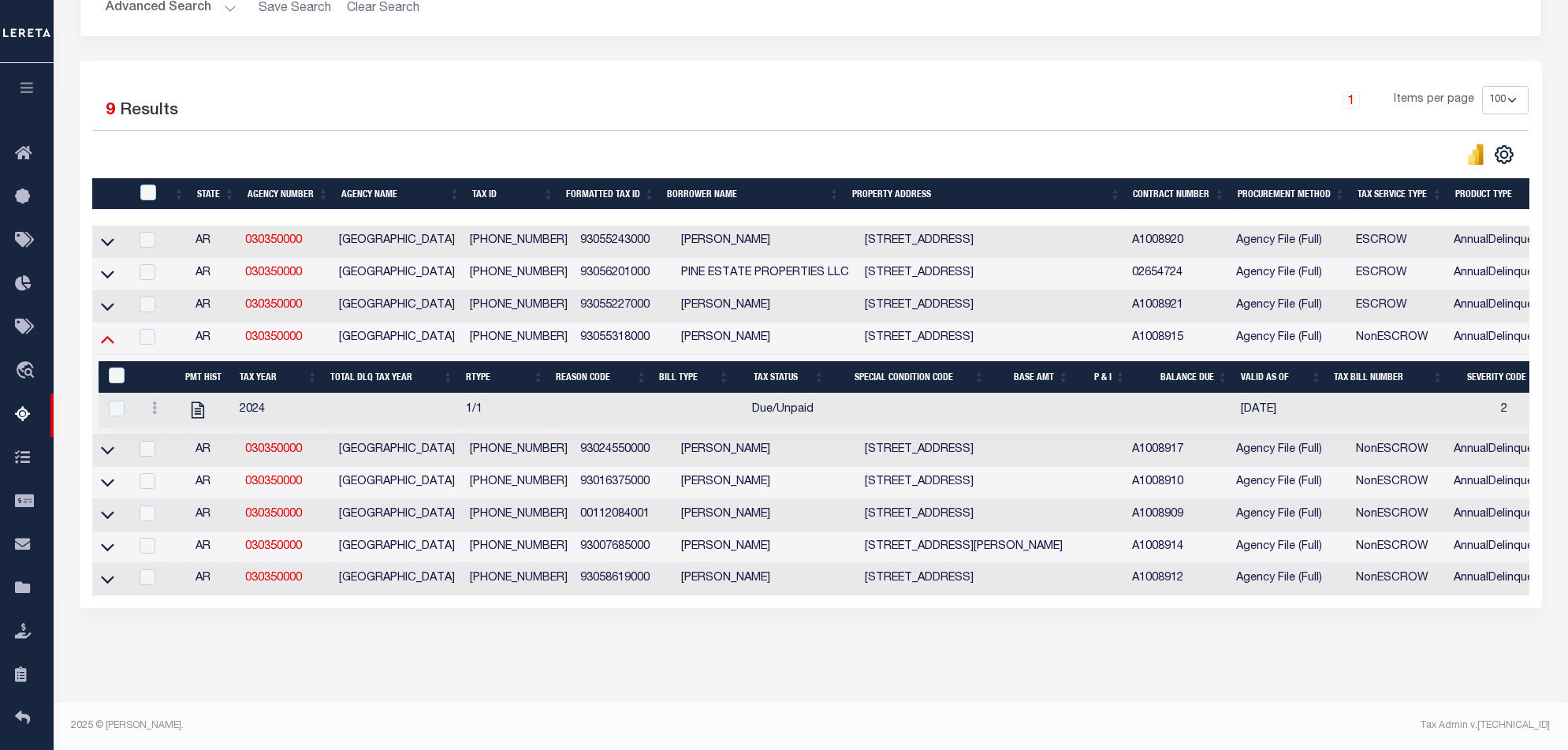
click at [105, 343] on icon at bounding box center [108, 338] width 13 height 16
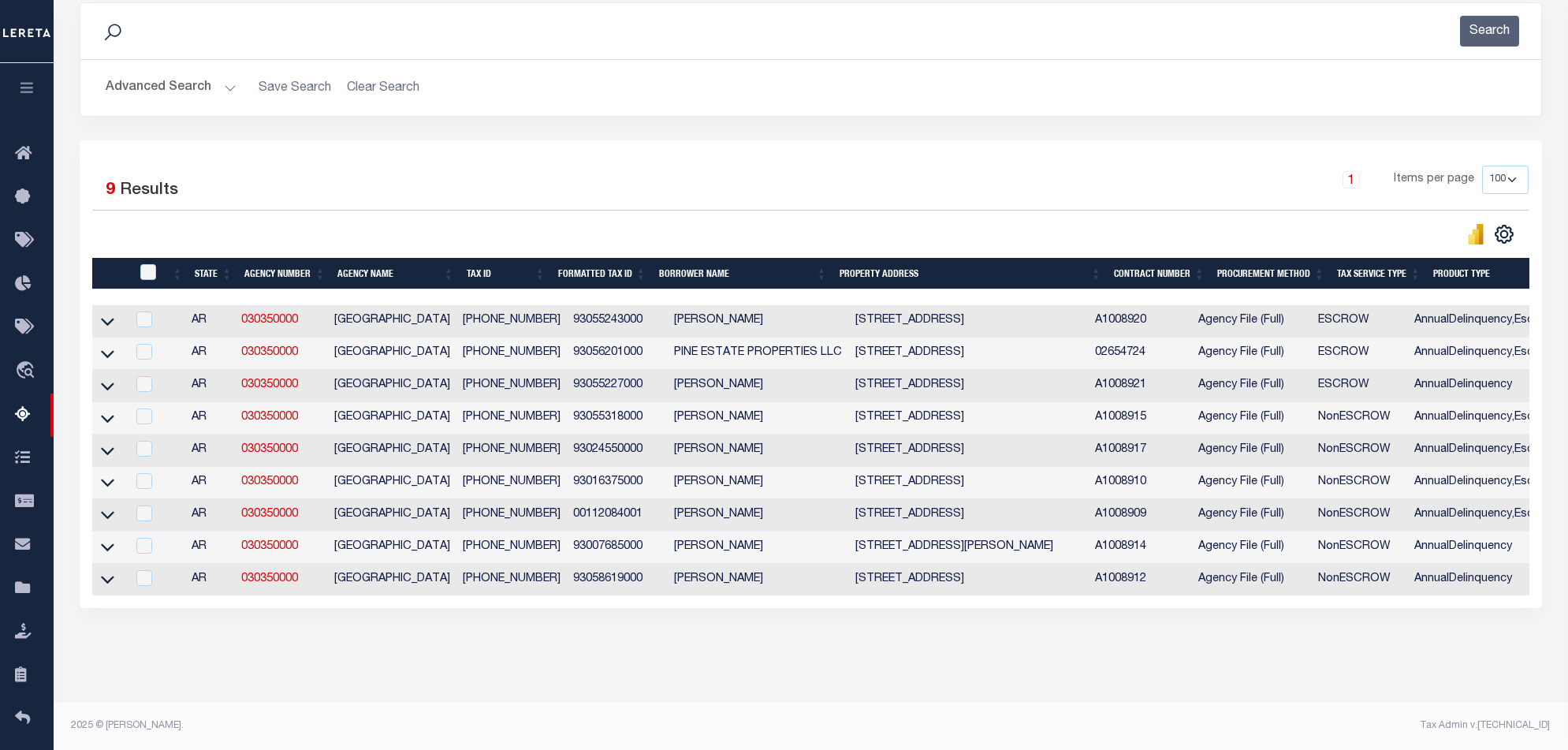
drag, startPoint x: 753, startPoint y: 596, endPoint x: 936, endPoint y: 591, distance: 183.1
click at [936, 591] on div "State Agency Number Agency Name Tax ID Formatted Tax ID Borrower Name Property …" at bounding box center [811, 449] width 1437 height 290
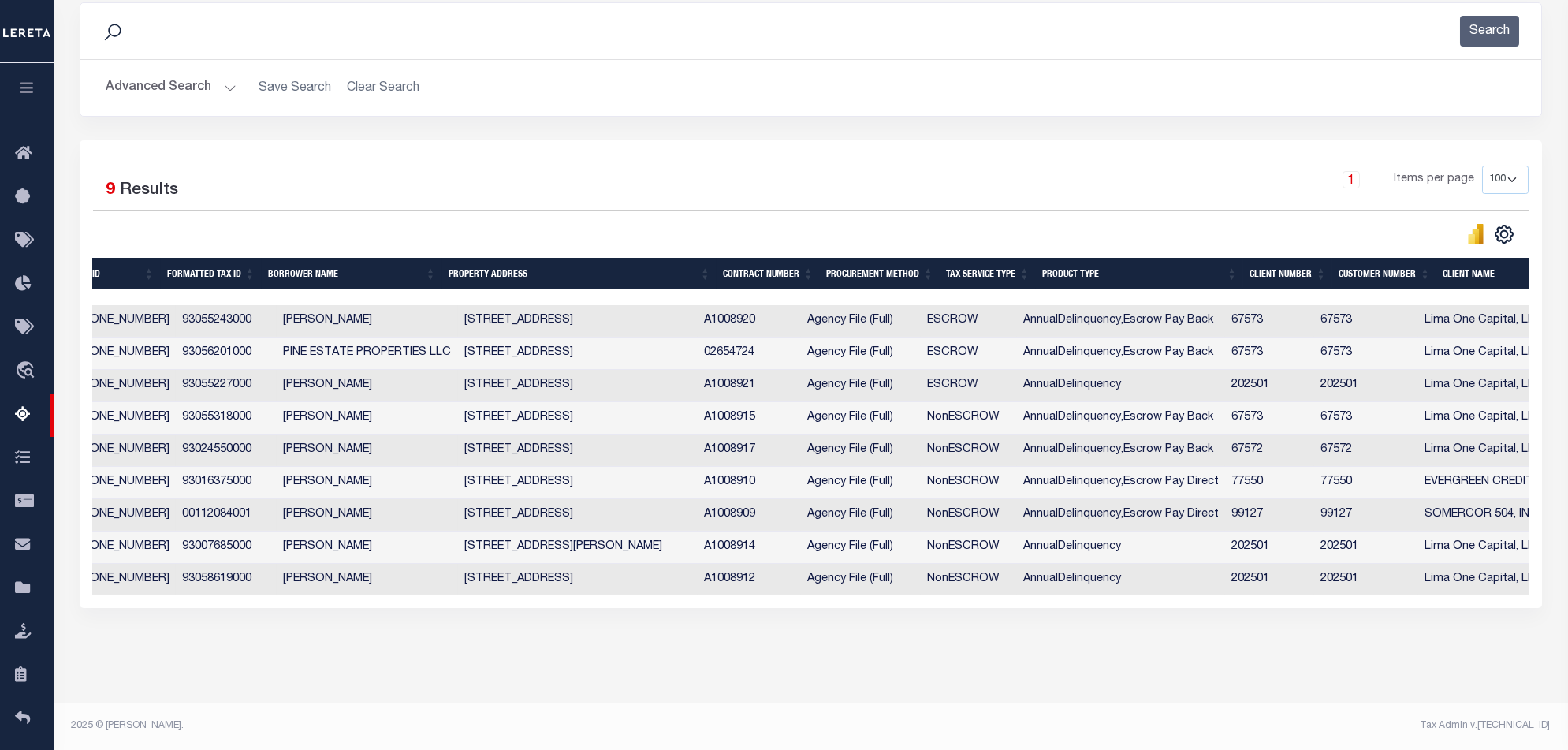
click at [785, 379] on td "A1008921" at bounding box center [749, 386] width 103 height 32
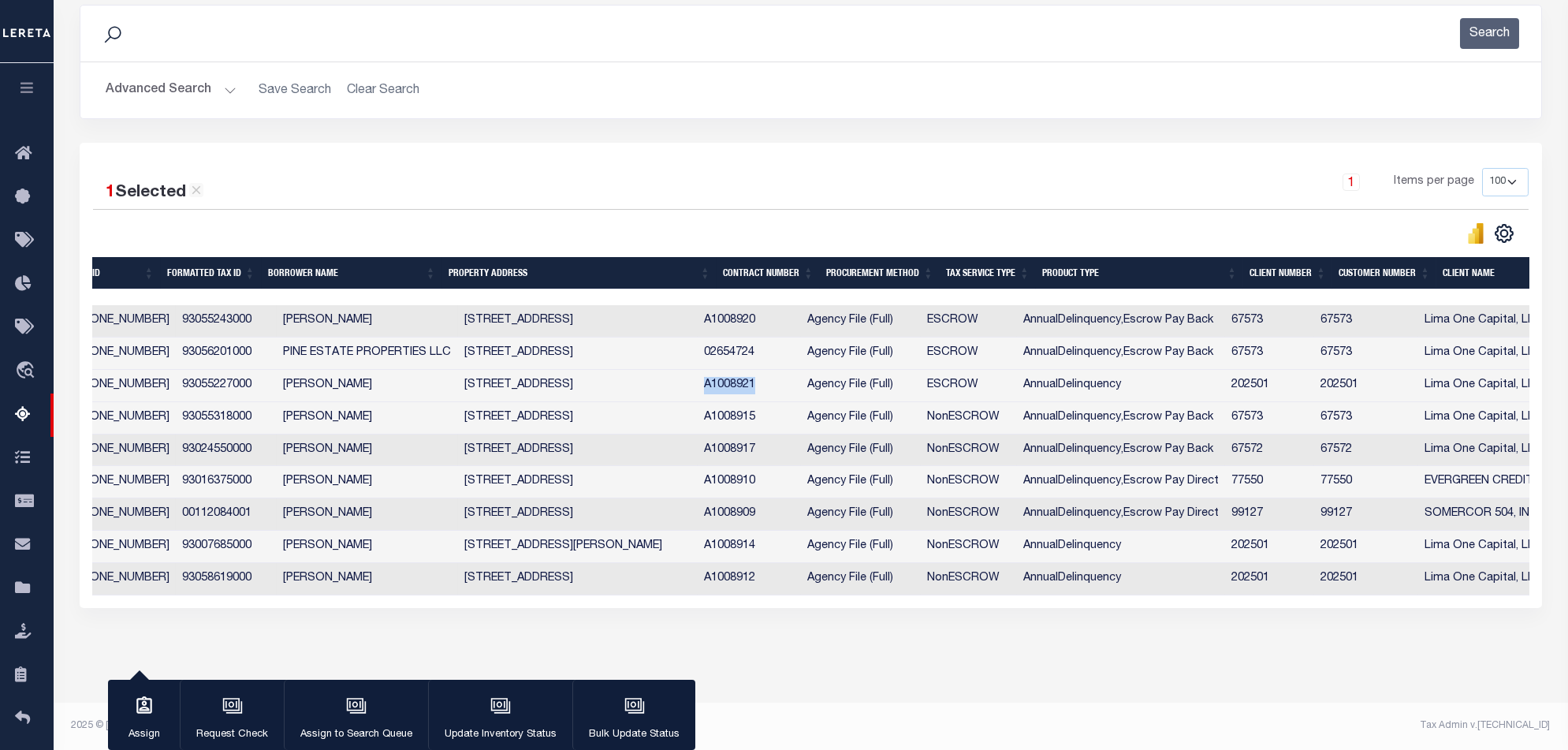
drag, startPoint x: 723, startPoint y: 373, endPoint x: 775, endPoint y: 374, distance: 52.0
click at [775, 374] on td "A1008921" at bounding box center [749, 386] width 103 height 32
checkbox input "false"
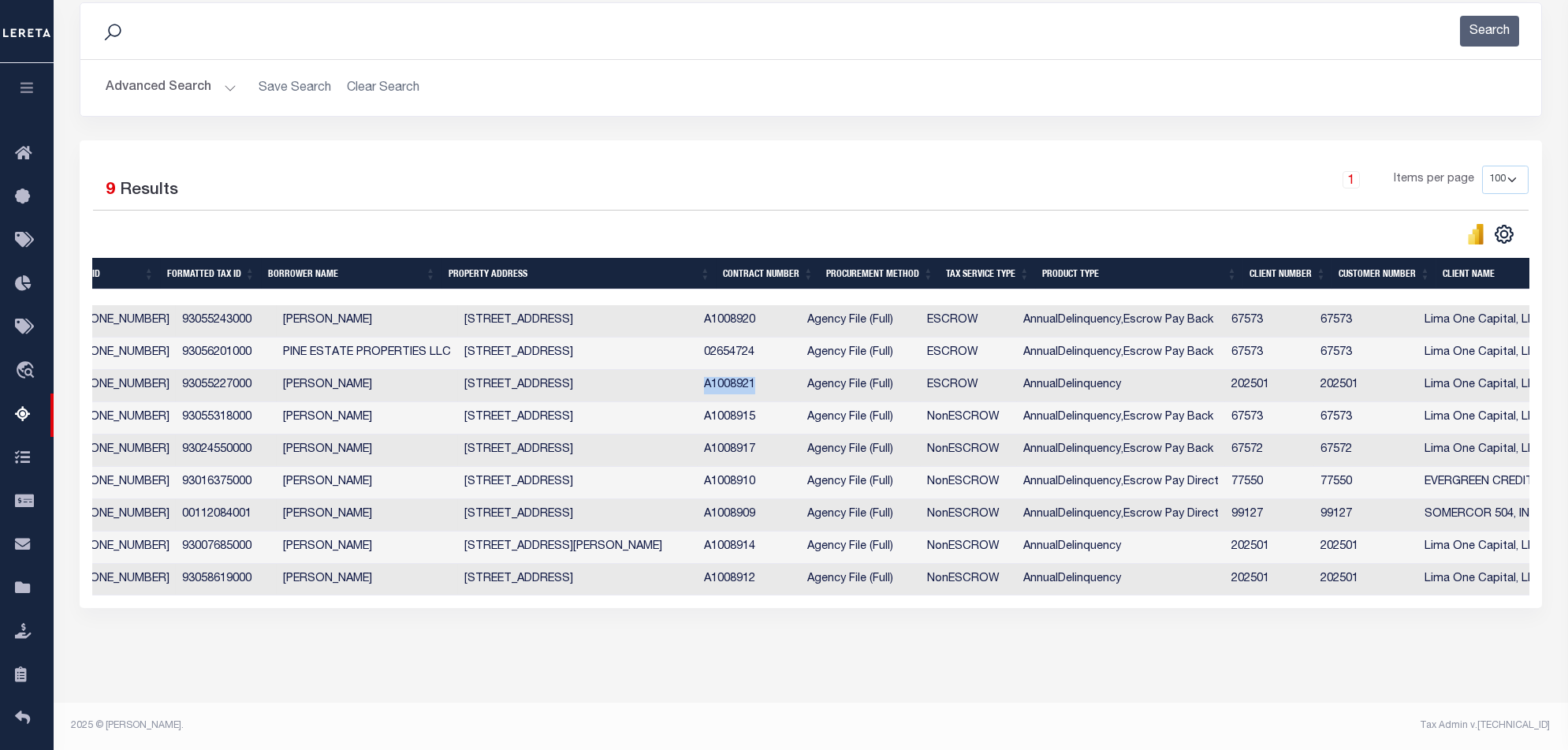
copy td "A1008921"
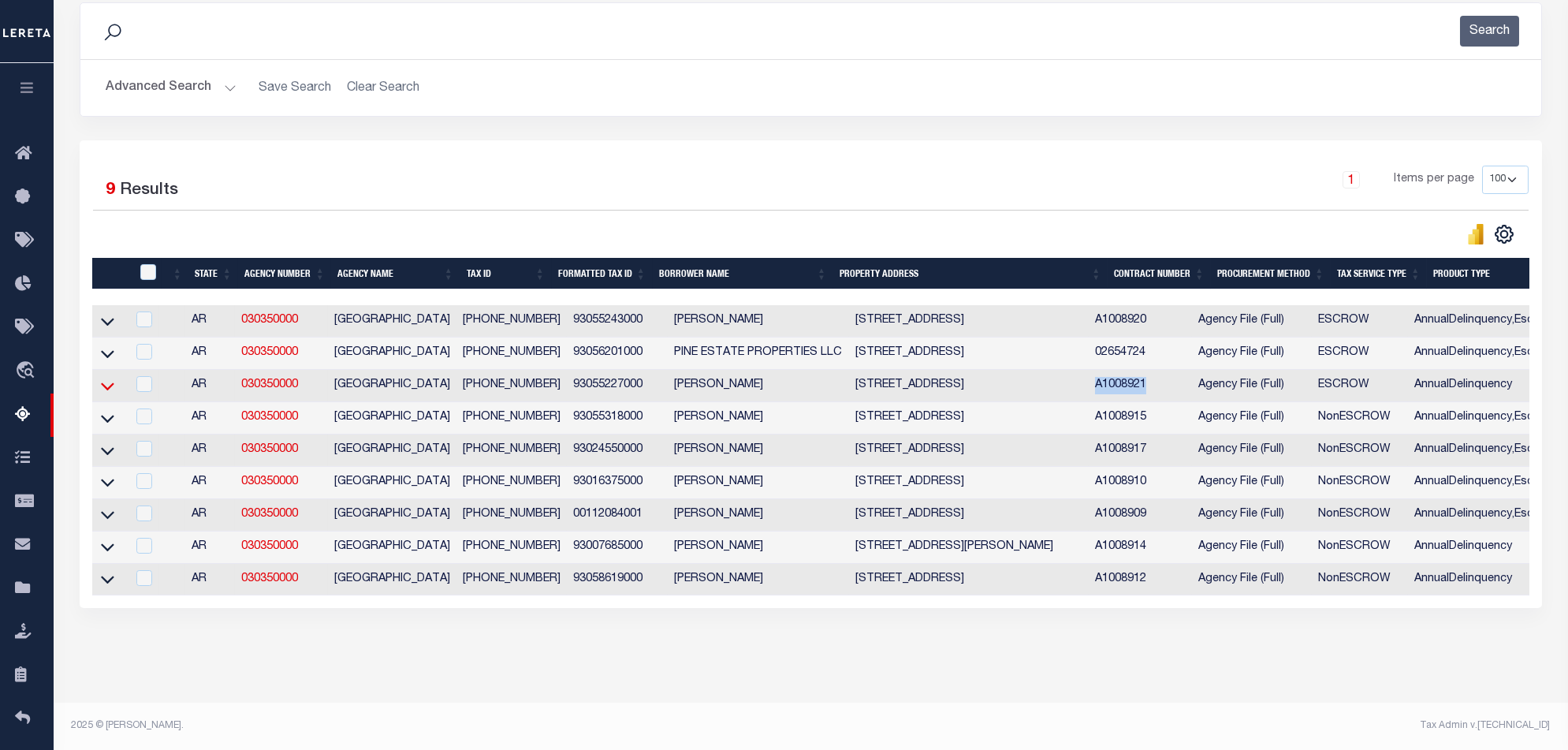
click at [101, 378] on icon at bounding box center [108, 386] width 13 height 16
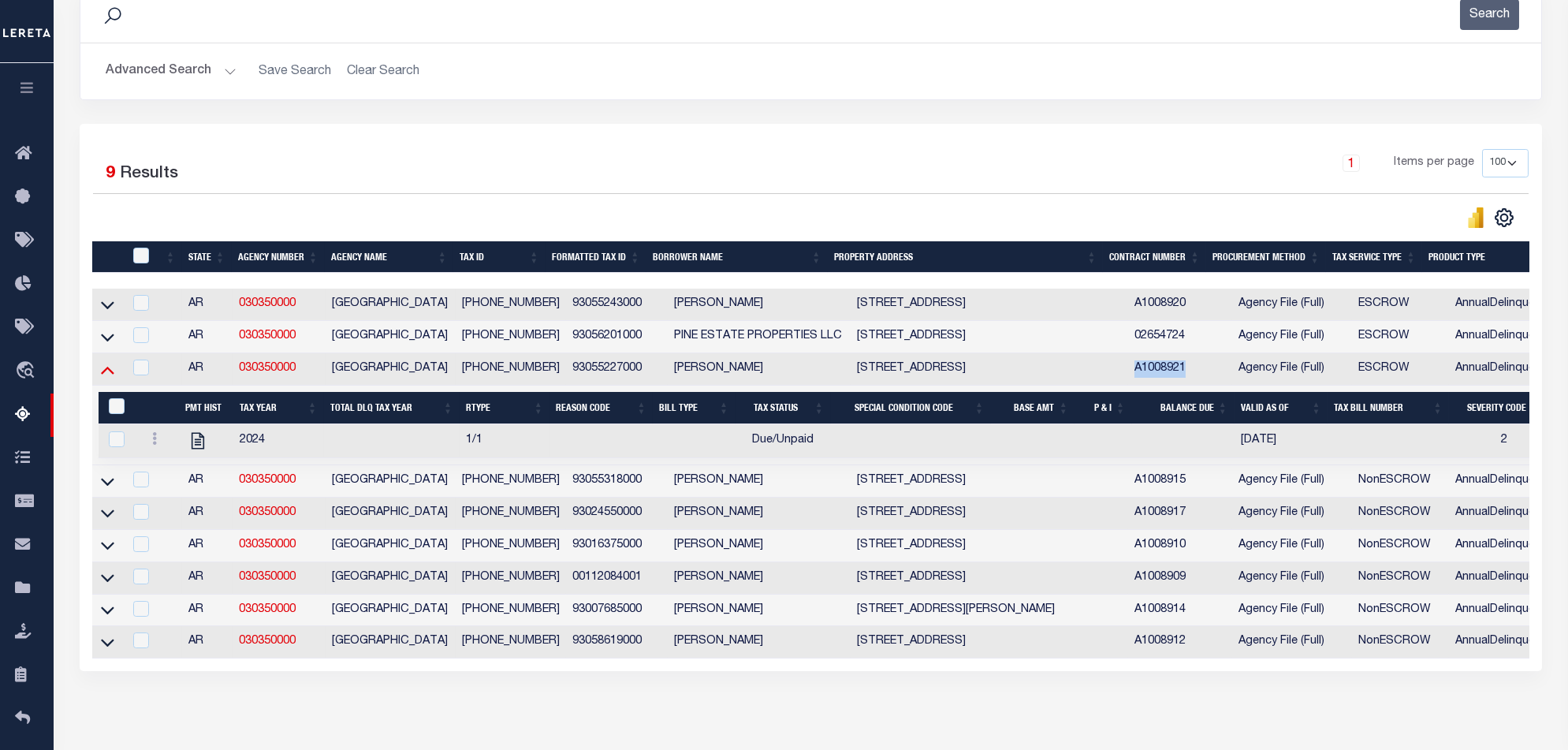
click at [111, 370] on icon at bounding box center [108, 370] width 13 height 16
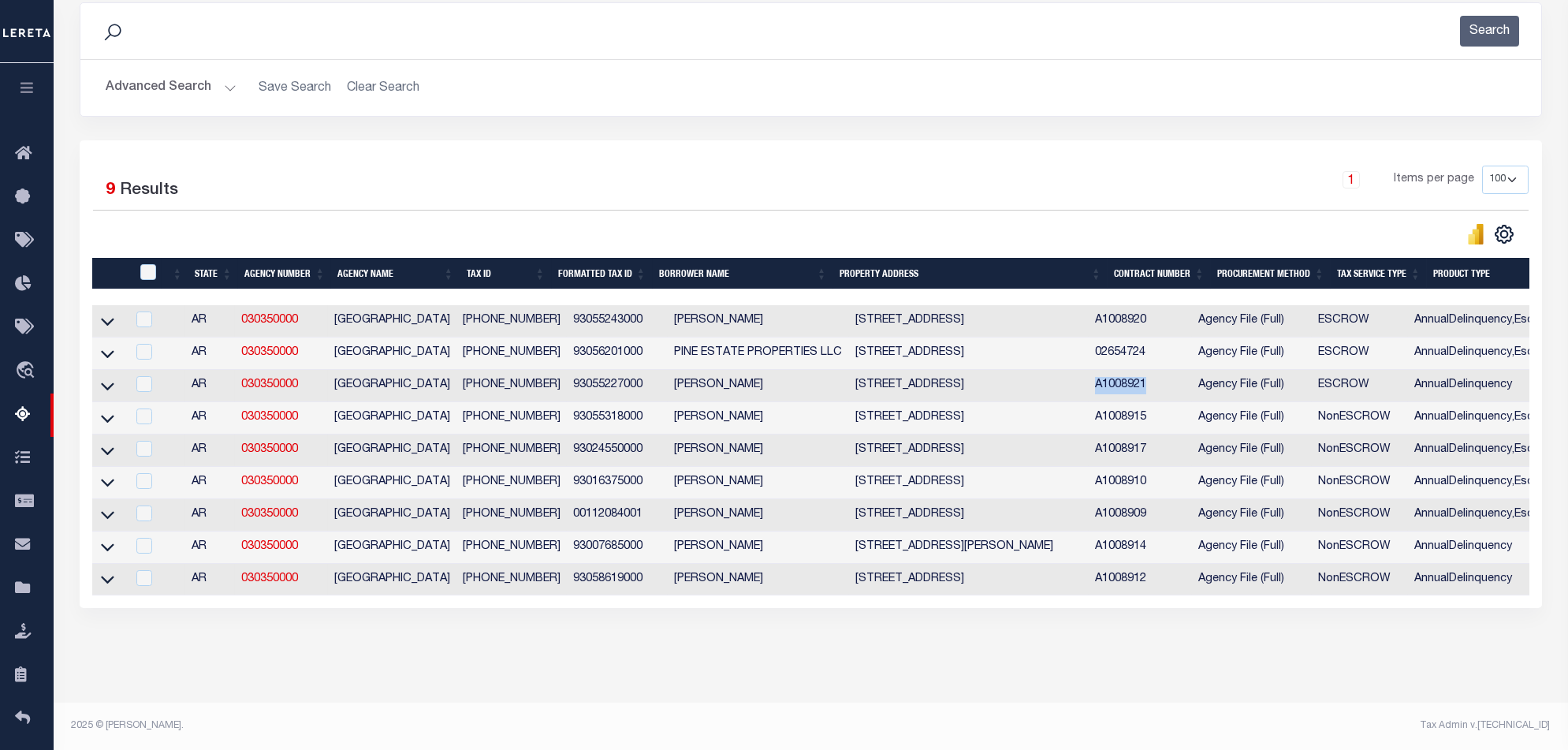
drag, startPoint x: 802, startPoint y: 598, endPoint x: 1129, endPoint y: 603, distance: 327.0
click at [1134, 603] on div "1 Selected 9 Results 1 Items per page 10 25 50 100 500" at bounding box center [811, 373] width 1463 height 467
click at [1123, 597] on div "1 Selected 9 Results 1 Items per page 10 25 50 100 500" at bounding box center [811, 373] width 1463 height 467
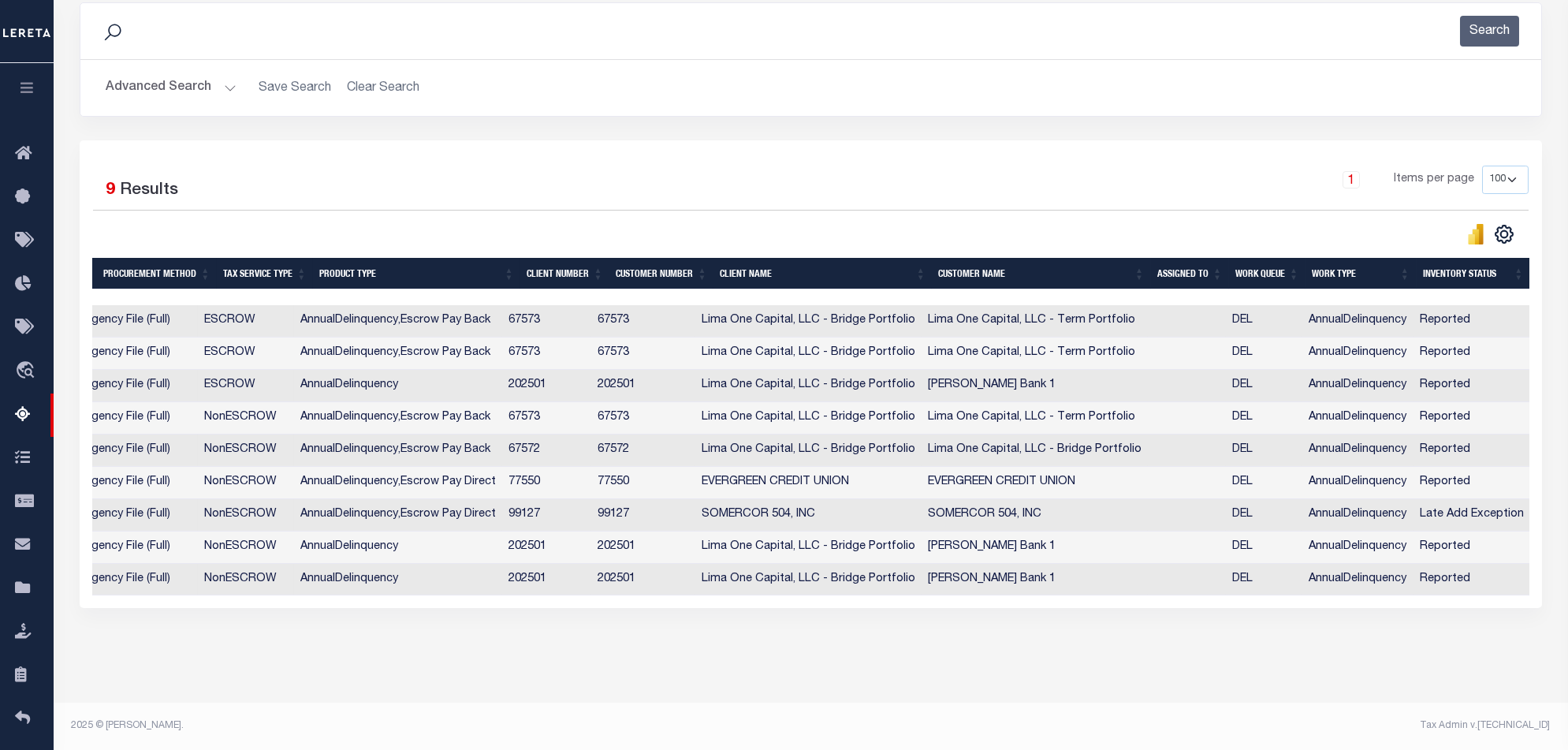
drag, startPoint x: 1123, startPoint y: 596, endPoint x: 1150, endPoint y: 591, distance: 27.5
click at [1150, 591] on div "State Agency Number Agency Name Tax ID Formatted Tax ID Borrower Name Property …" at bounding box center [811, 449] width 1437 height 290
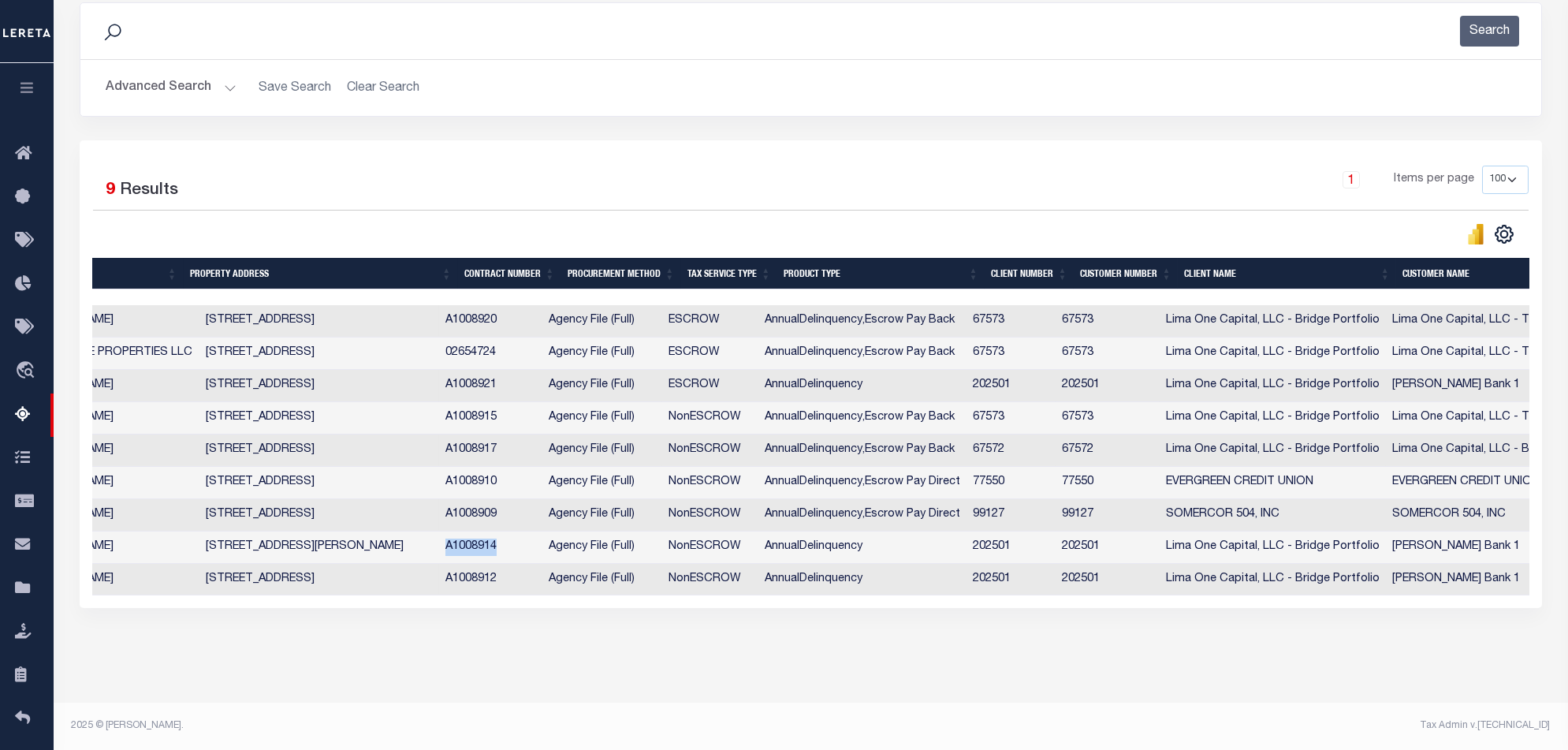
drag, startPoint x: 526, startPoint y: 536, endPoint x: 466, endPoint y: 535, distance: 60.0
click at [466, 535] on td "A1008914" at bounding box center [491, 547] width 103 height 32
checkbox input "true"
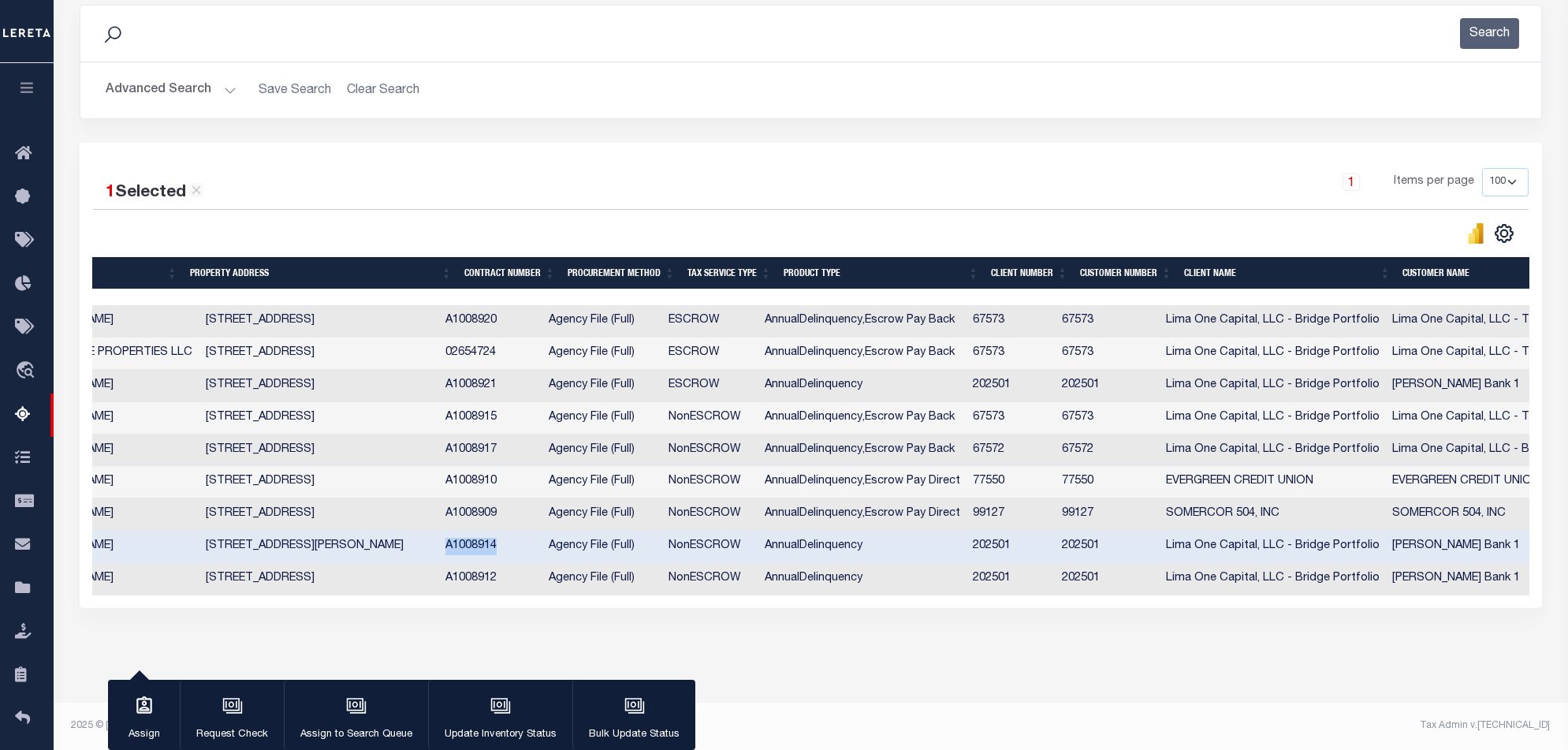
copy td "A1008914"
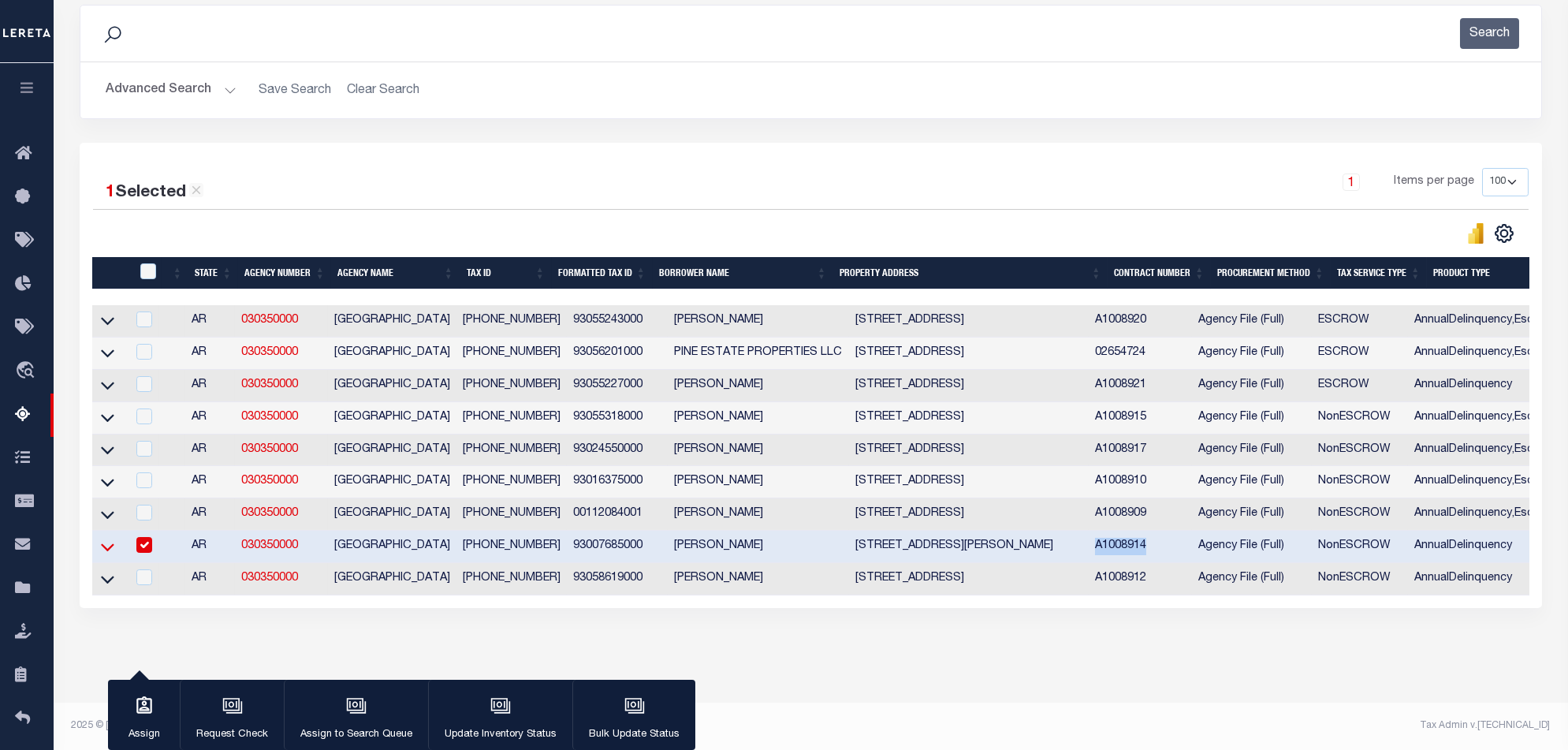
click at [104, 540] on icon at bounding box center [108, 546] width 13 height 16
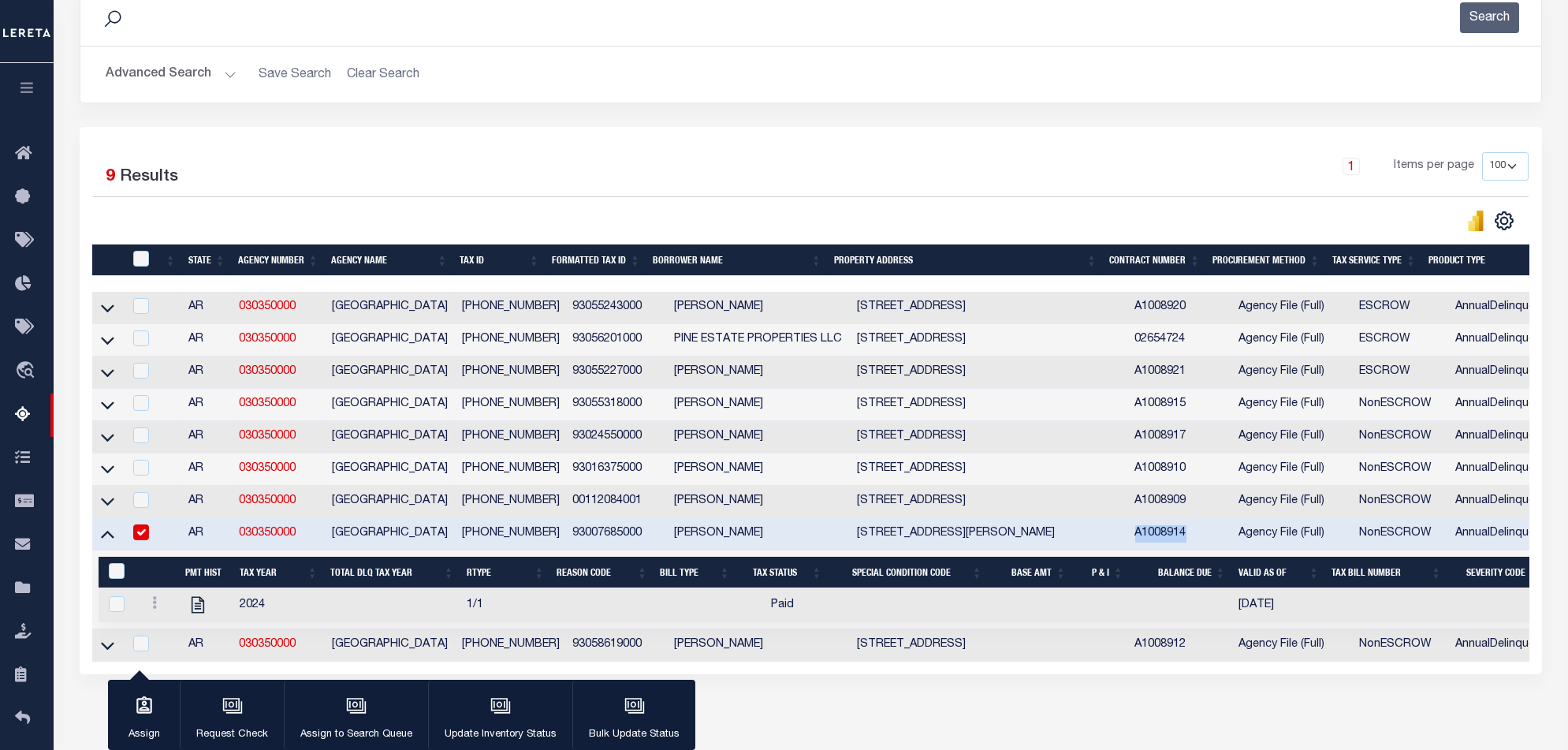
click at [909, 661] on div "State Agency Number Agency Name Tax ID Formatted Tax ID Borrower Name Property …" at bounding box center [811, 476] width 1437 height 370
click at [110, 542] on icon at bounding box center [108, 533] width 13 height 16
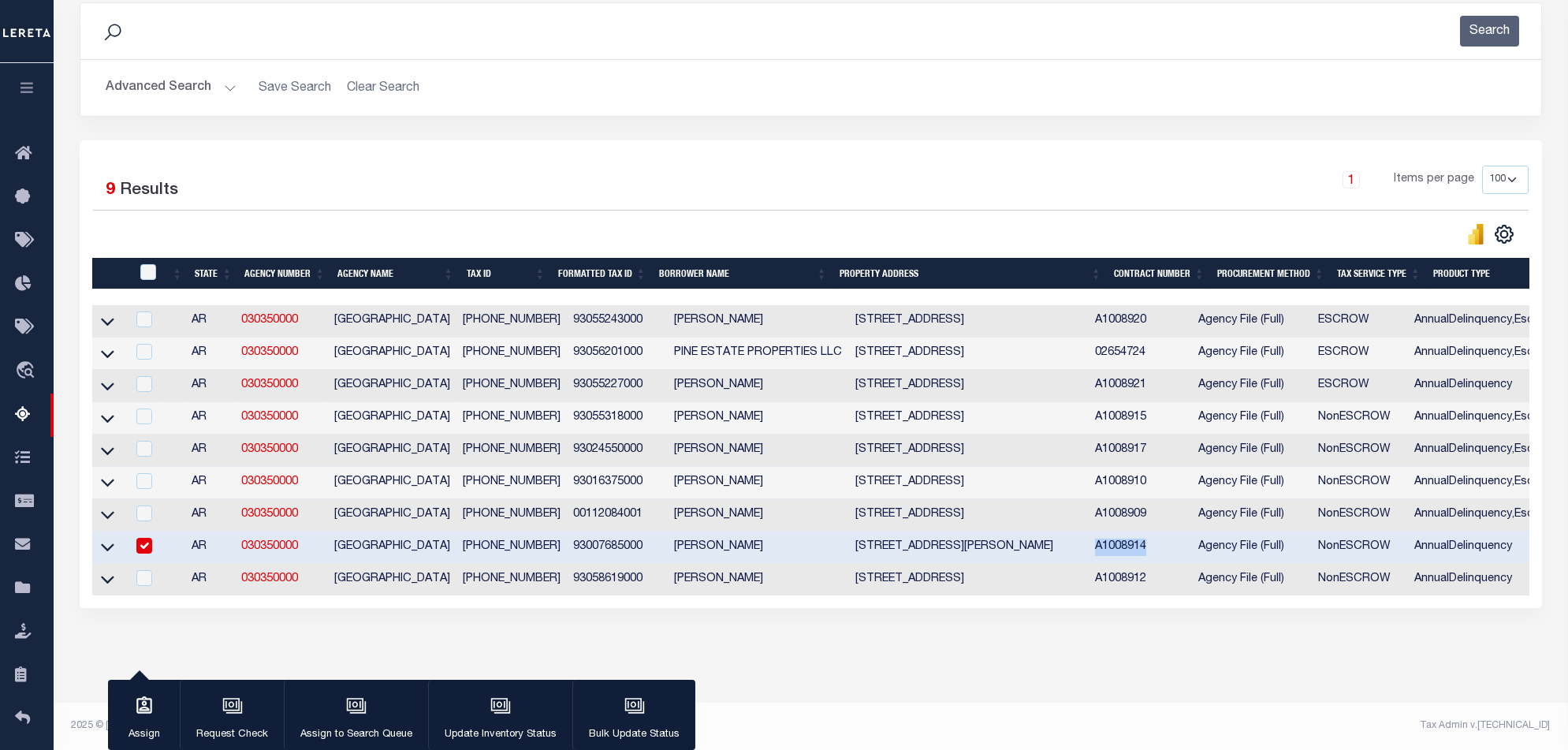
drag, startPoint x: 874, startPoint y: 598, endPoint x: 1027, endPoint y: 597, distance: 153.0
click at [1027, 596] on div "State Agency Number Agency Name Tax ID Formatted Tax ID Borrower Name Property …" at bounding box center [811, 449] width 1437 height 290
drag, startPoint x: 1177, startPoint y: 572, endPoint x: 1118, endPoint y: 577, distance: 59.2
click at [1118, 577] on td "A1008912" at bounding box center [1140, 580] width 103 height 32
checkbox input "true"
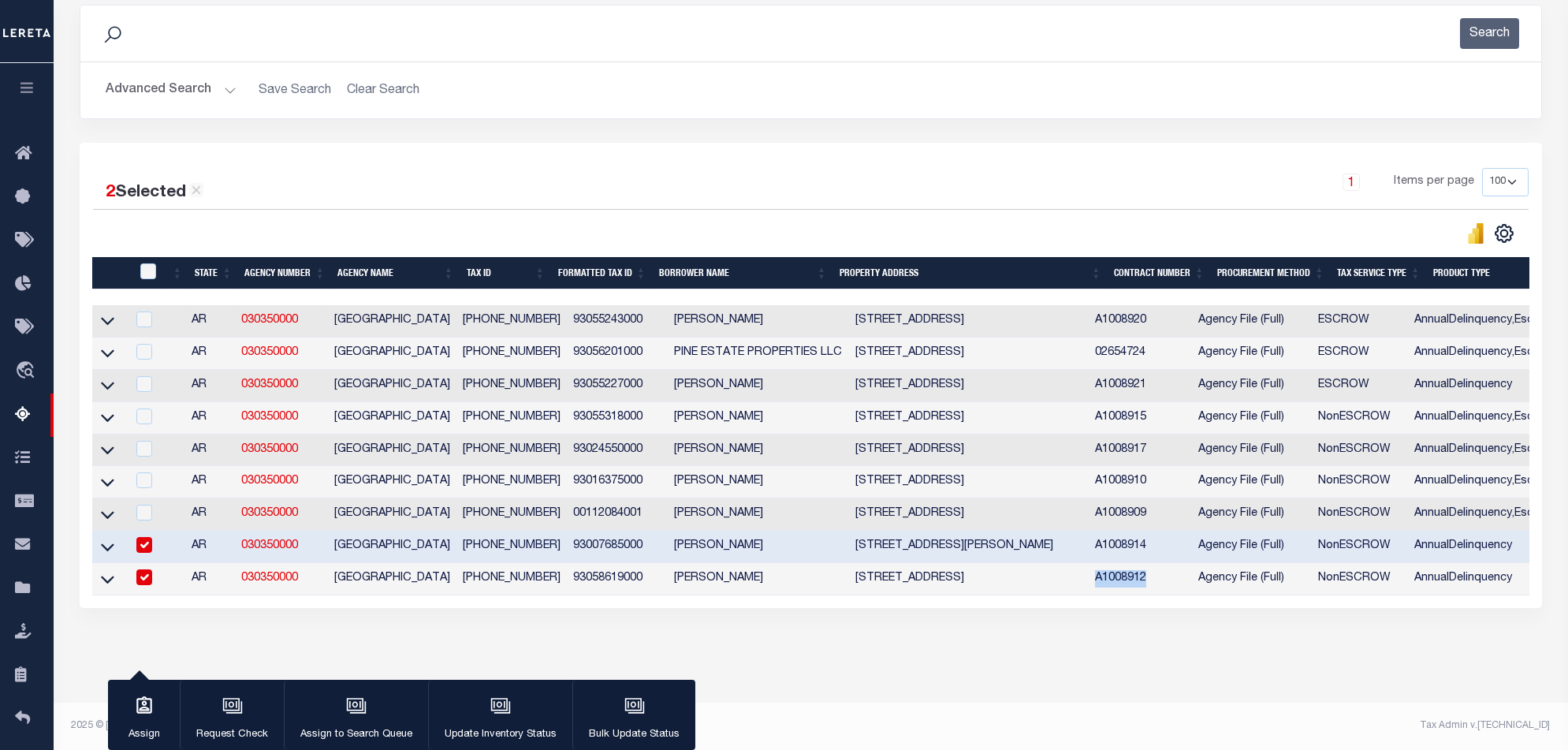
copy td "A1008912"
click at [1280, 699] on div "Tax Amount Reporting Queue Escrow Summary Escrow Listings In" at bounding box center [811, 285] width 1505 height 834
drag, startPoint x: 101, startPoint y: 567, endPoint x: 747, endPoint y: 570, distance: 646.0
click at [103, 571] on icon at bounding box center [108, 579] width 13 height 16
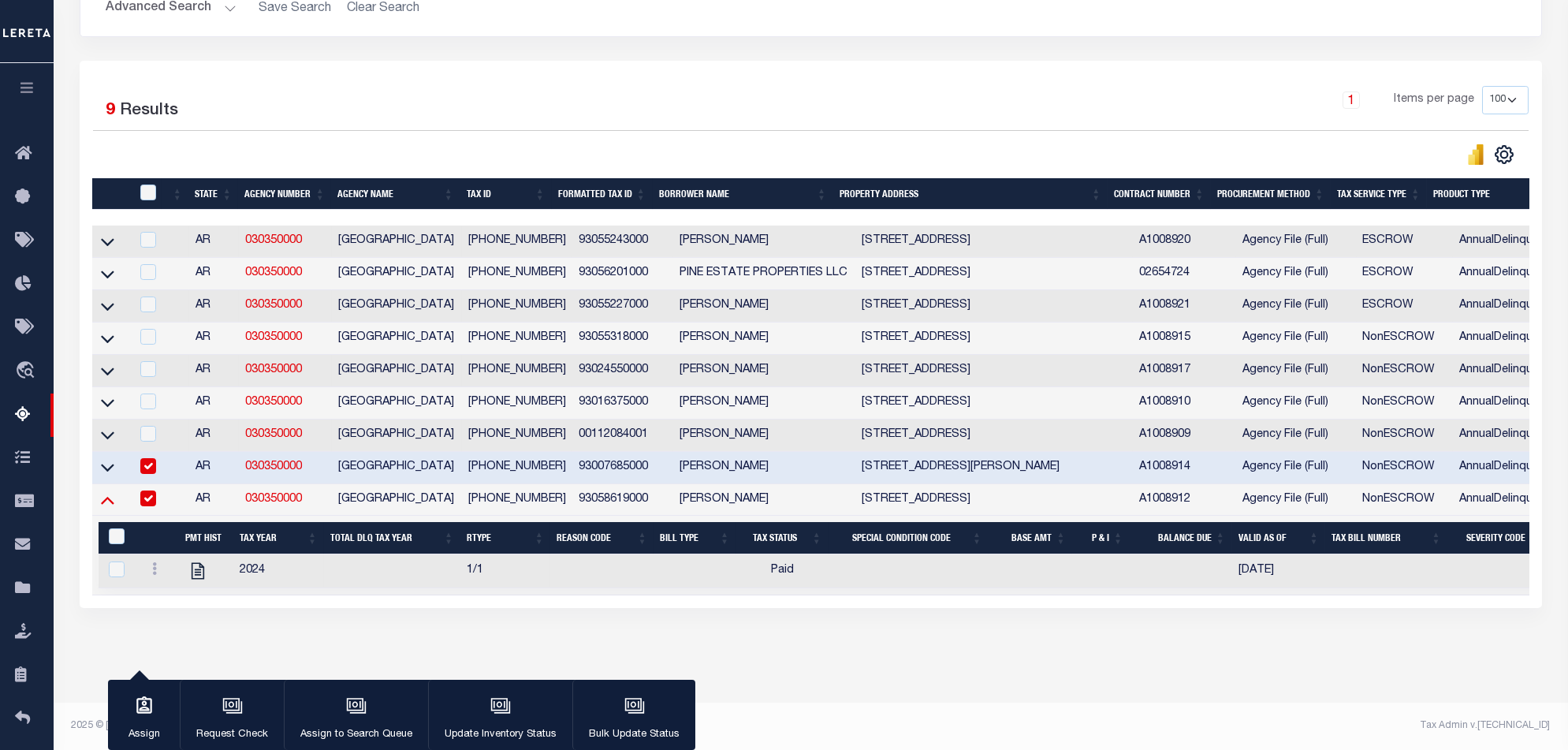
click at [106, 494] on icon at bounding box center [108, 500] width 13 height 16
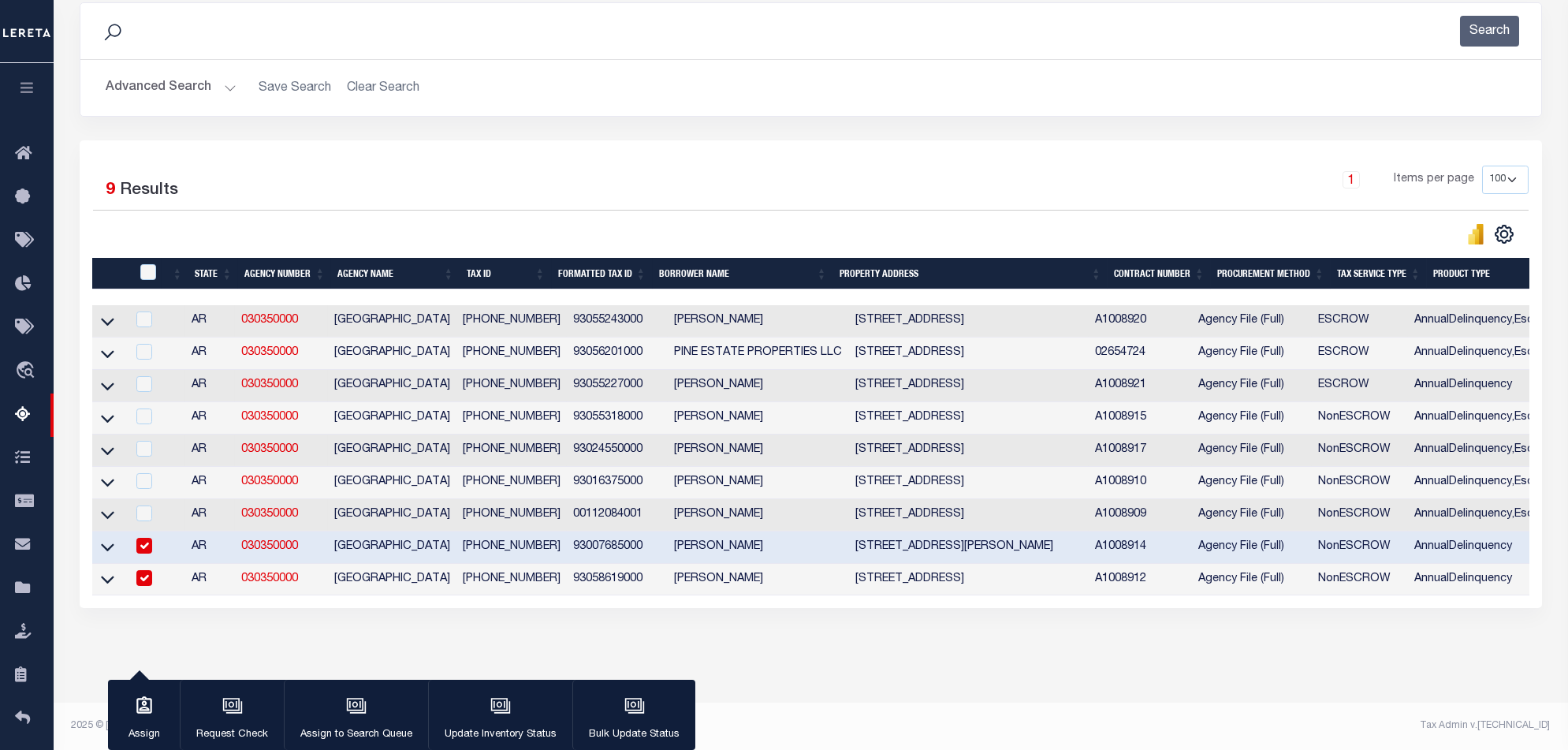
click at [149, 537] on input "checkbox" at bounding box center [144, 545] width 16 height 16
checkbox input "false"
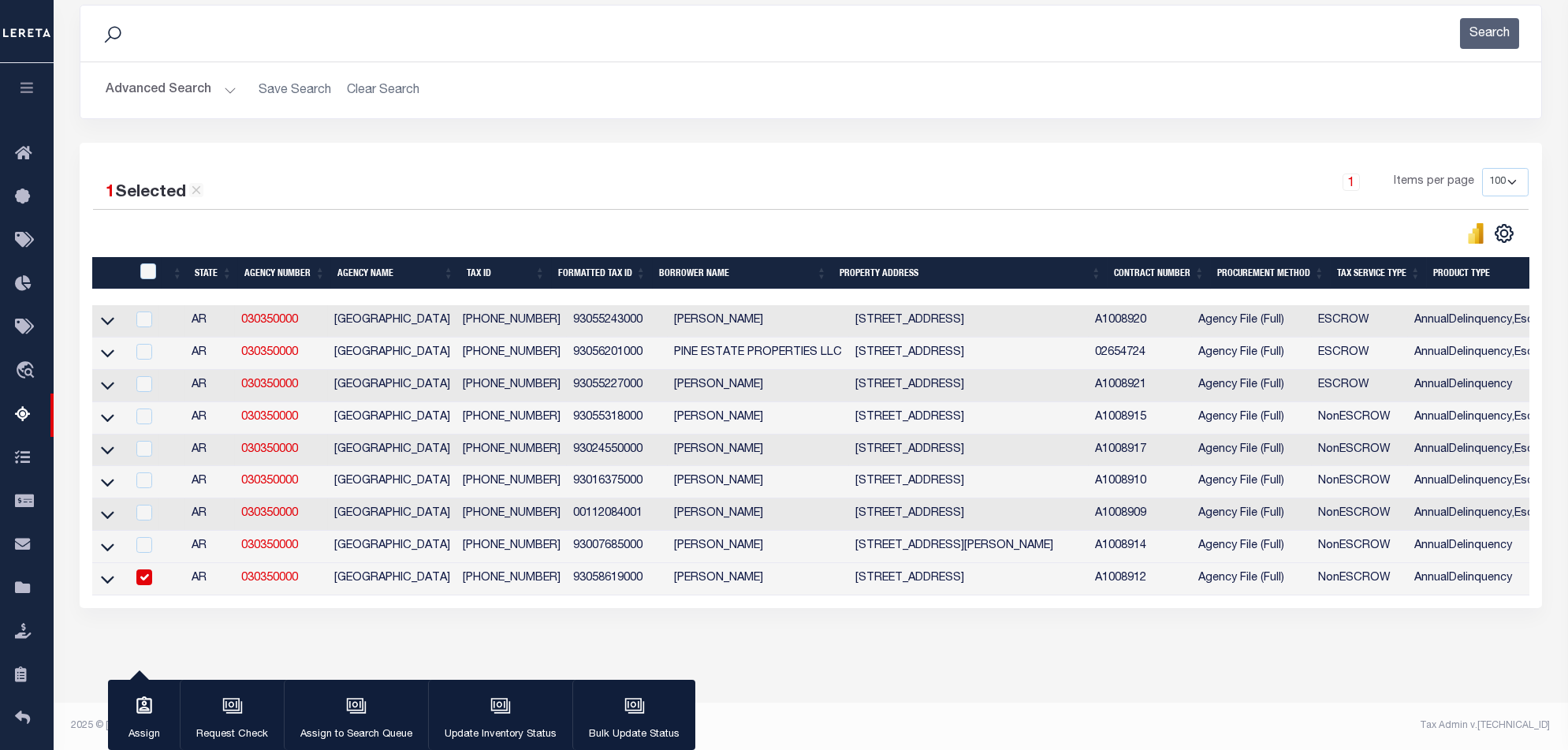
click at [146, 570] on input "checkbox" at bounding box center [144, 578] width 16 height 16
checkbox input "false"
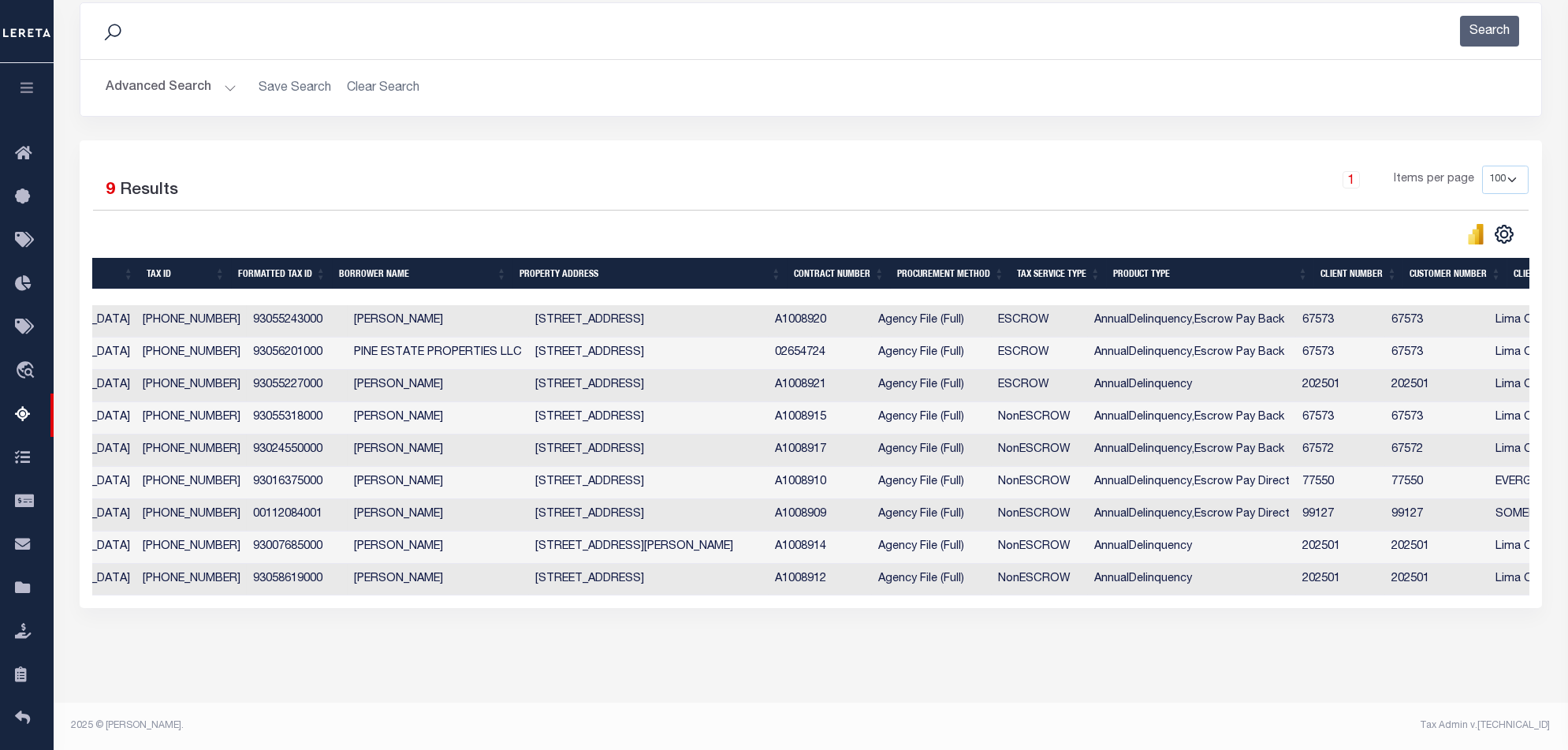
click at [822, 682] on div "Tax Amount Reporting Queue Escrow Summary Escrow Listings In" at bounding box center [811, 284] width 1505 height 837
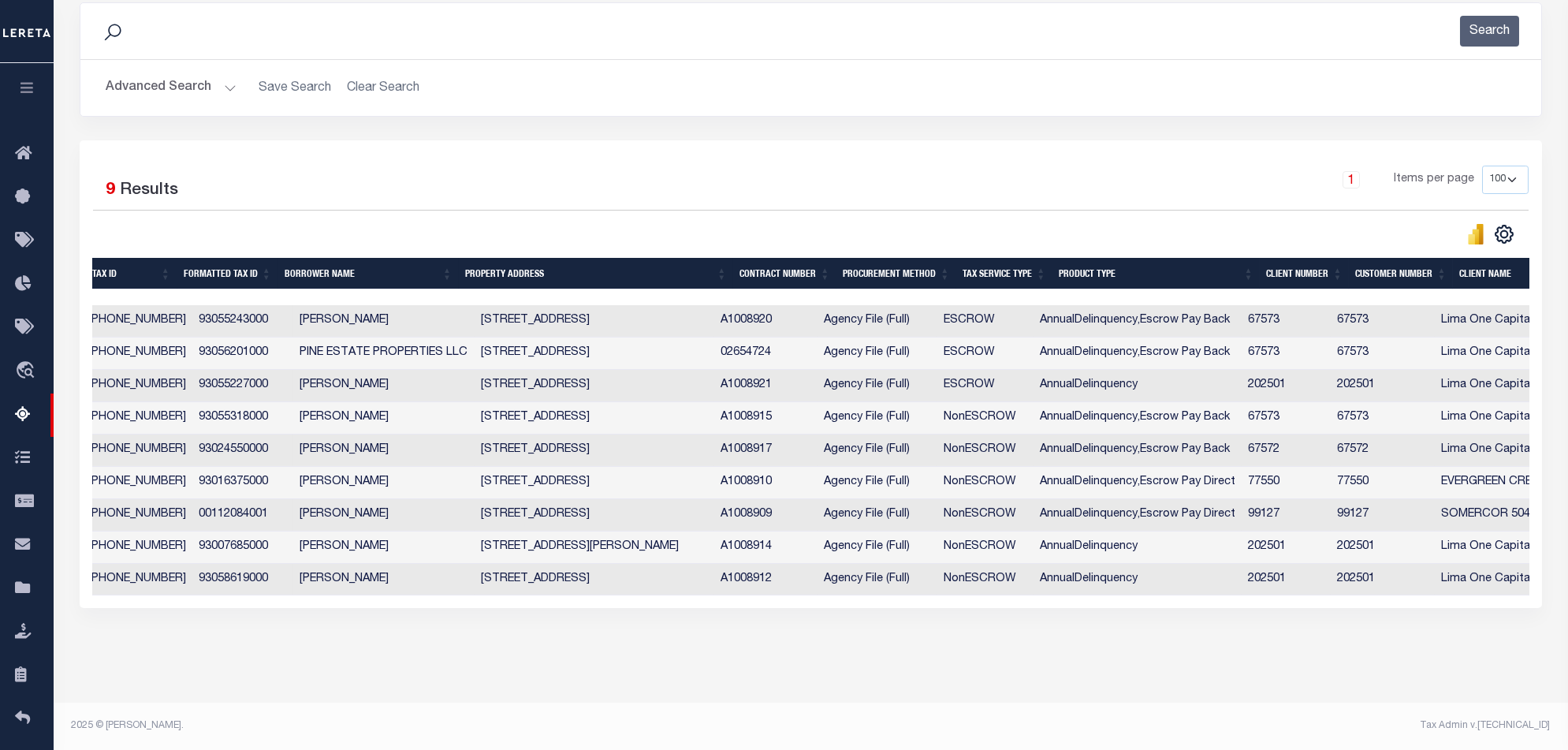
click at [1242, 442] on td "AnnualDelinquency,Escrow Pay Back" at bounding box center [1137, 450] width 209 height 32
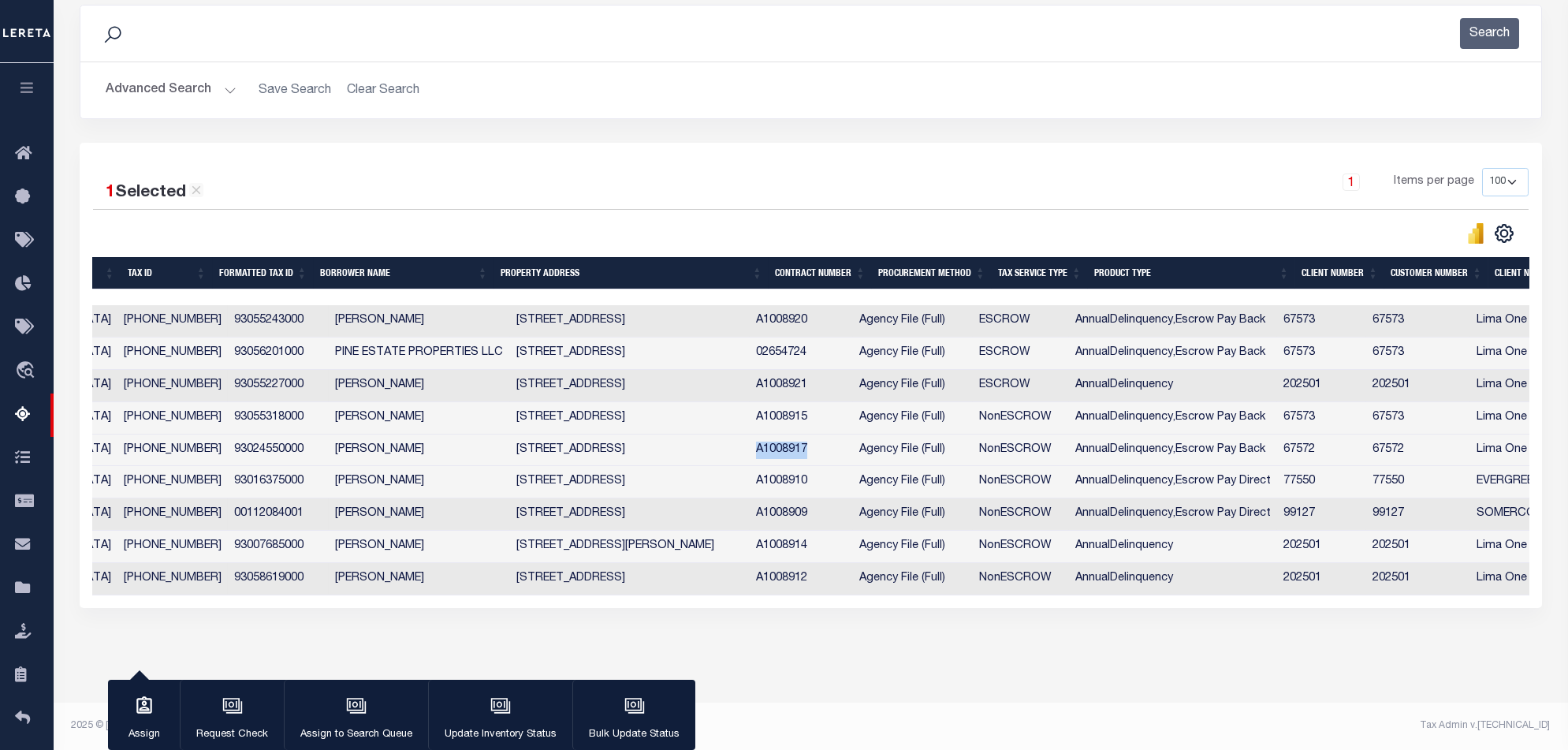
drag, startPoint x: 832, startPoint y: 440, endPoint x: 776, endPoint y: 441, distance: 56.0
click at [776, 441] on td "A1008917" at bounding box center [801, 450] width 103 height 32
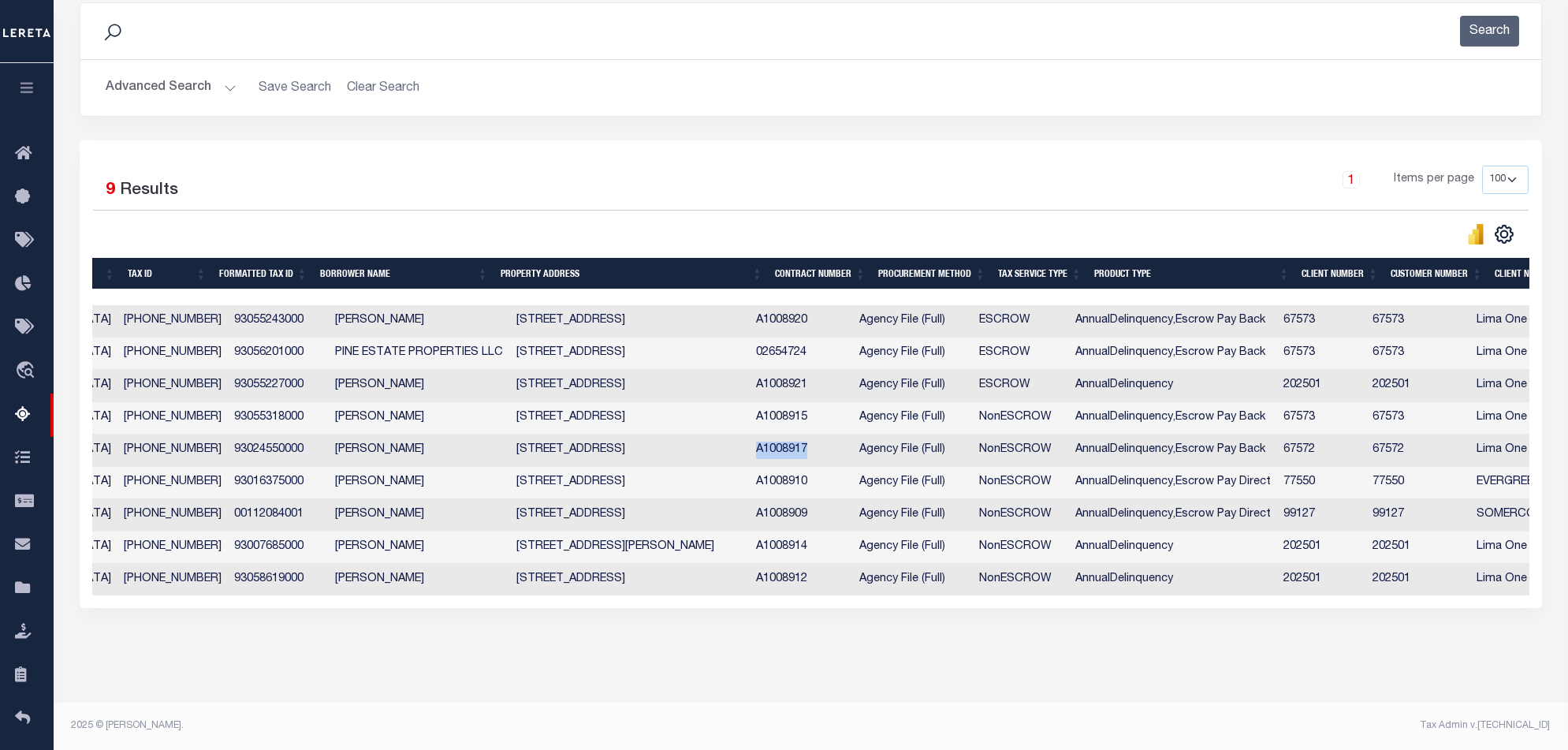
checkbox input "false"
copy td "A1008917"
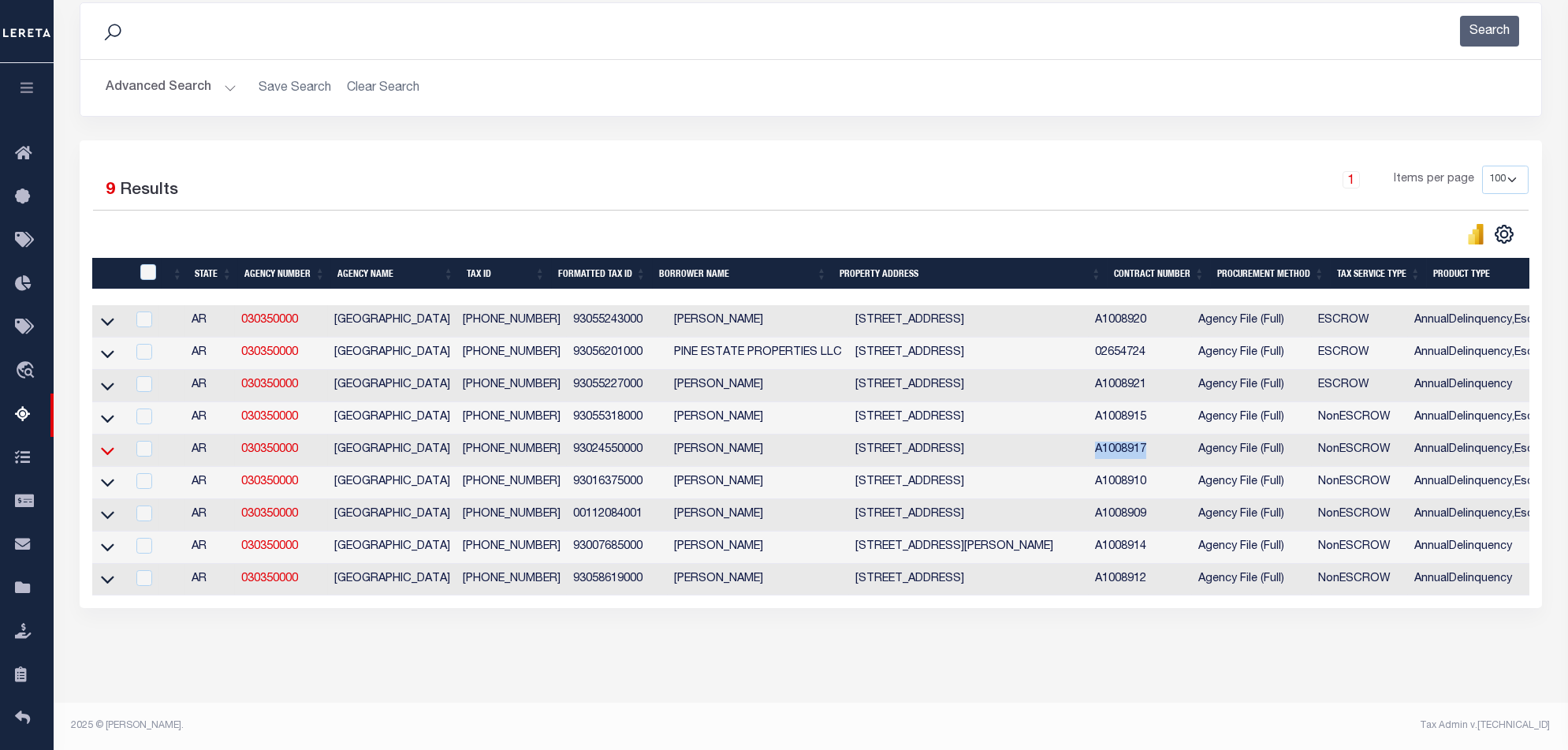
click at [102, 447] on icon at bounding box center [108, 450] width 13 height 16
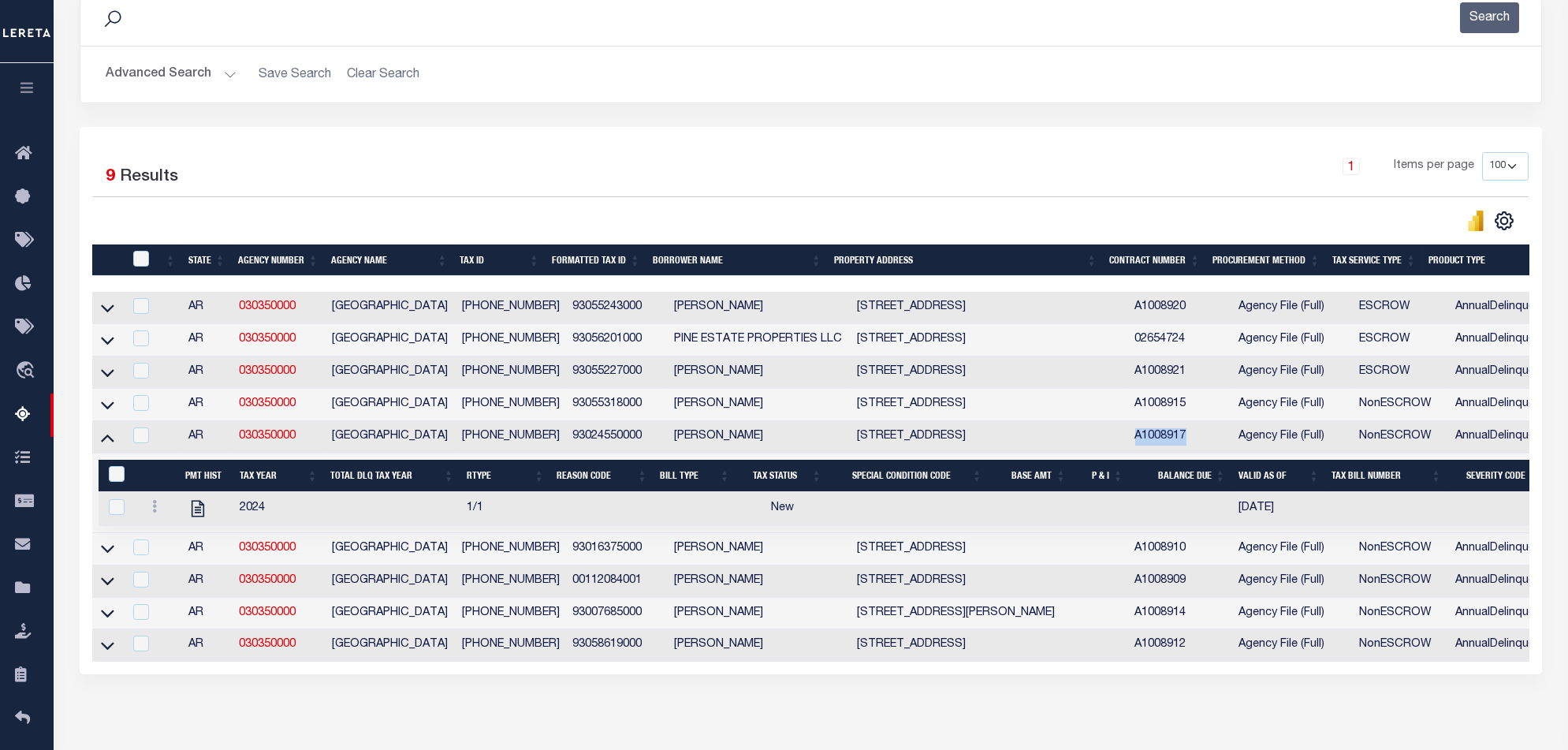
click at [960, 106] on div "Search Advanced Search Save Search Clear Search In In" at bounding box center [811, 58] width 1486 height 138
